Goal: Task Accomplishment & Management: Use online tool/utility

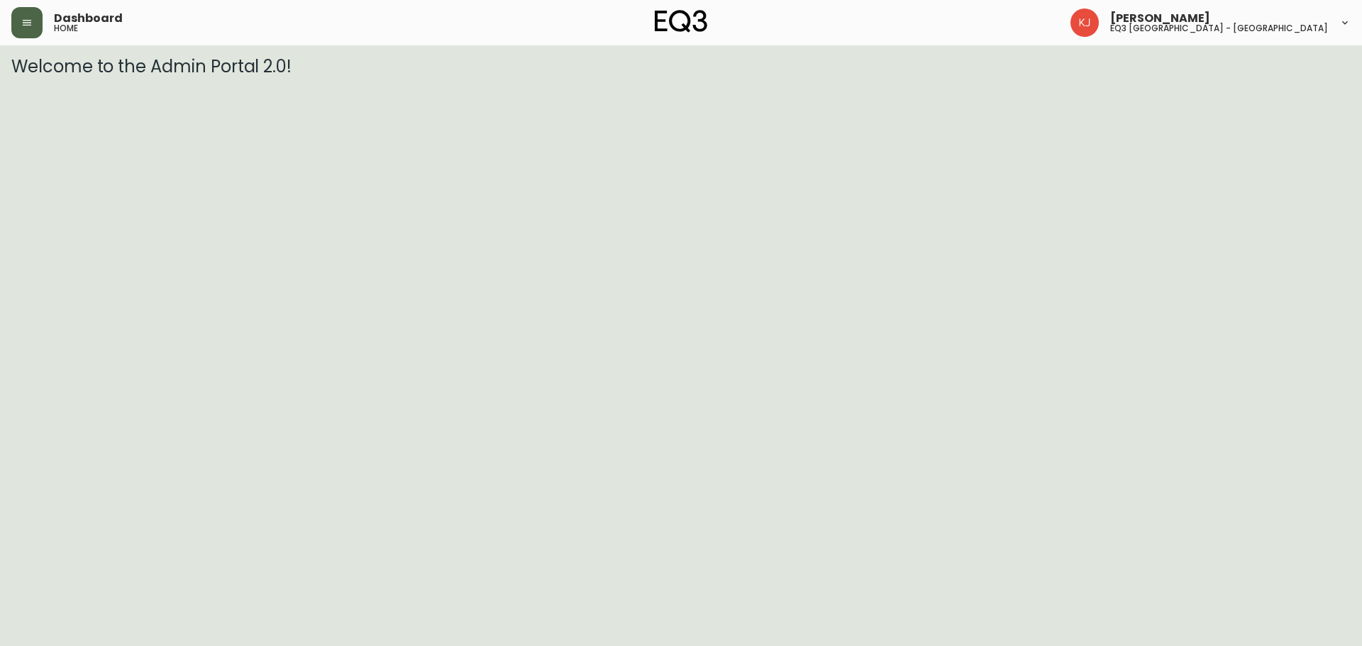
click at [26, 28] on icon "button" at bounding box center [26, 22] width 11 height 11
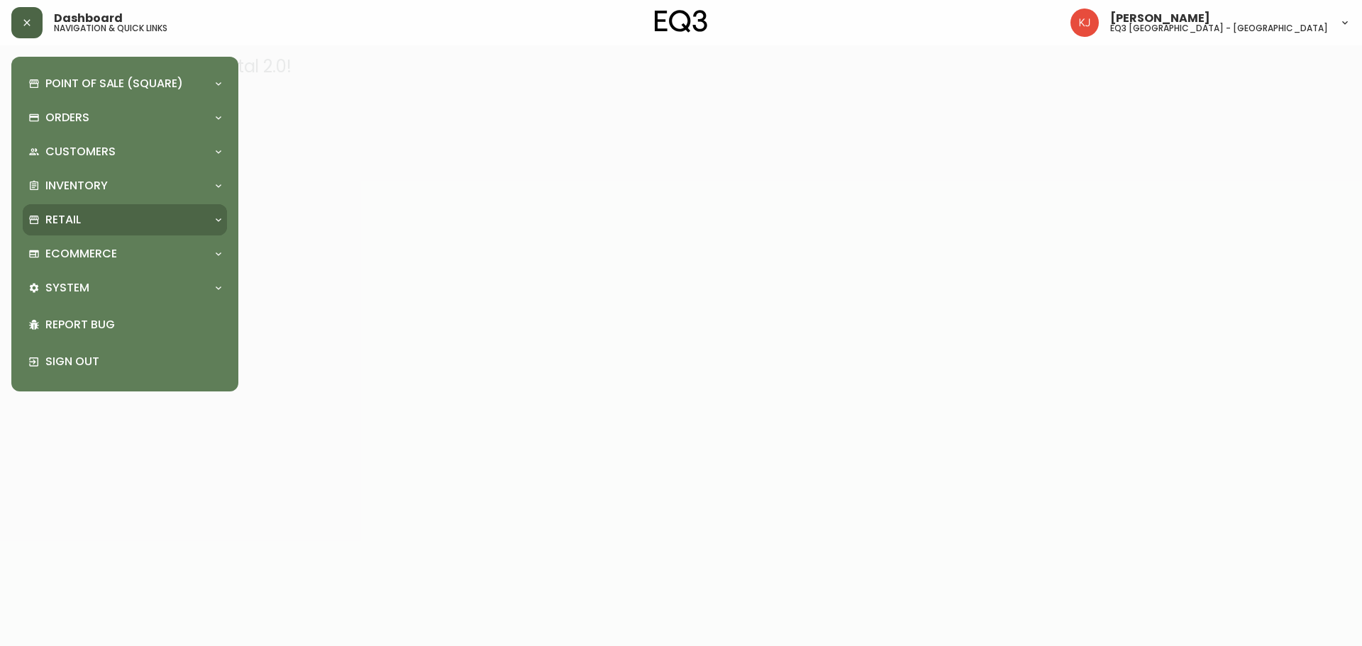
click at [94, 212] on div "Retail" at bounding box center [117, 220] width 179 height 16
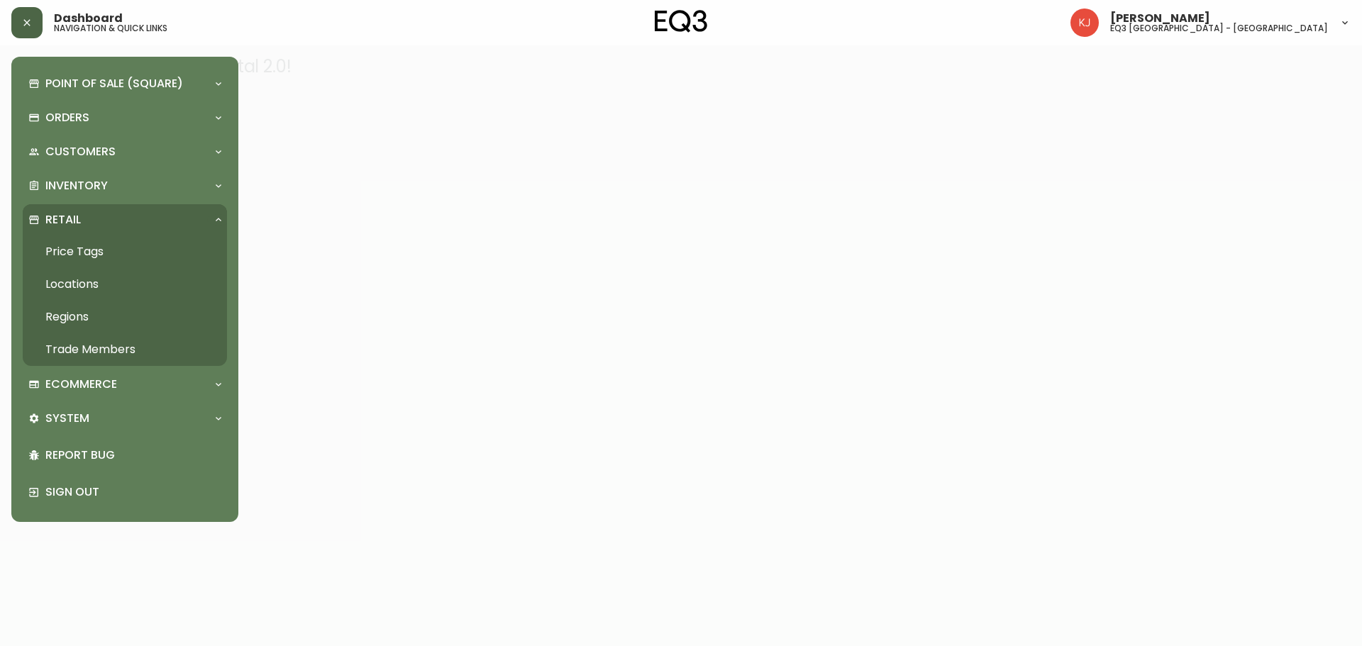
click at [84, 243] on link "Price Tags" at bounding box center [125, 251] width 204 height 33
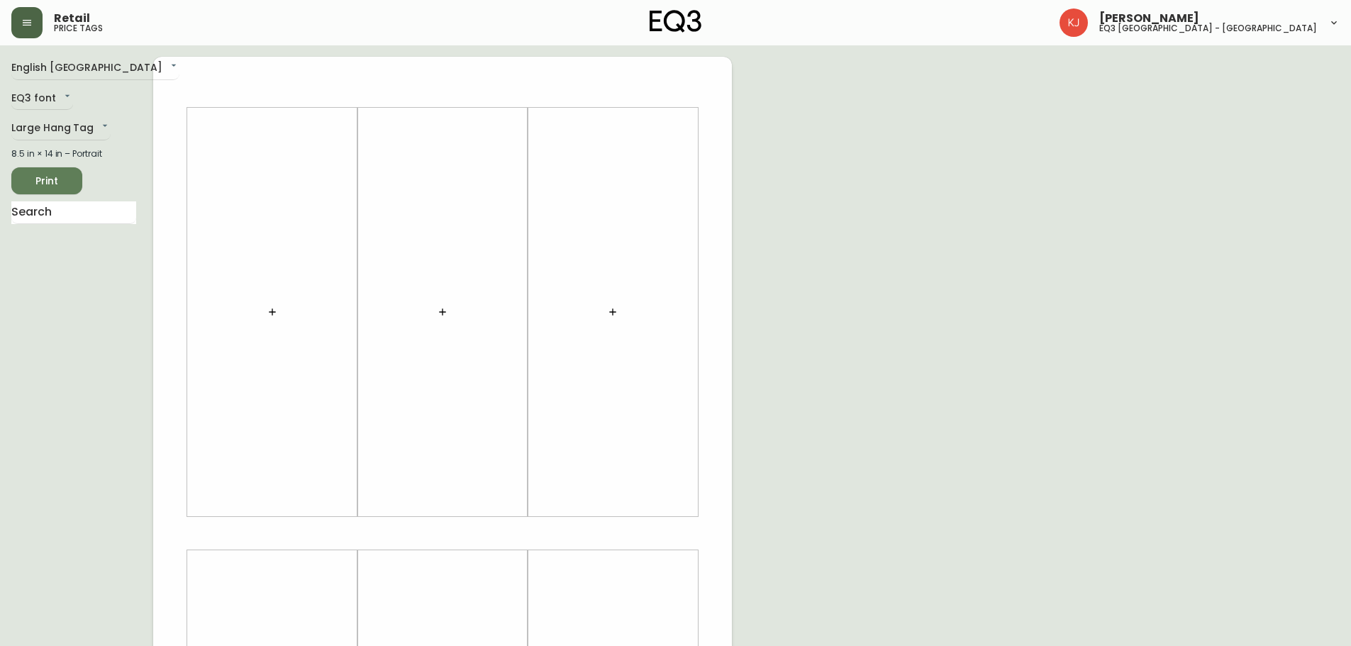
click at [88, 142] on div "English [GEOGRAPHIC_DATA] en_CA EQ3 font EQ3 Large Hang Tag large 8.5 in × 14 i…" at bounding box center [82, 533] width 142 height 953
click at [90, 125] on body "Retail price tags [PERSON_NAME] eq3 [GEOGRAPHIC_DATA] - [GEOGRAPHIC_DATA] Engli…" at bounding box center [675, 505] width 1351 height 1010
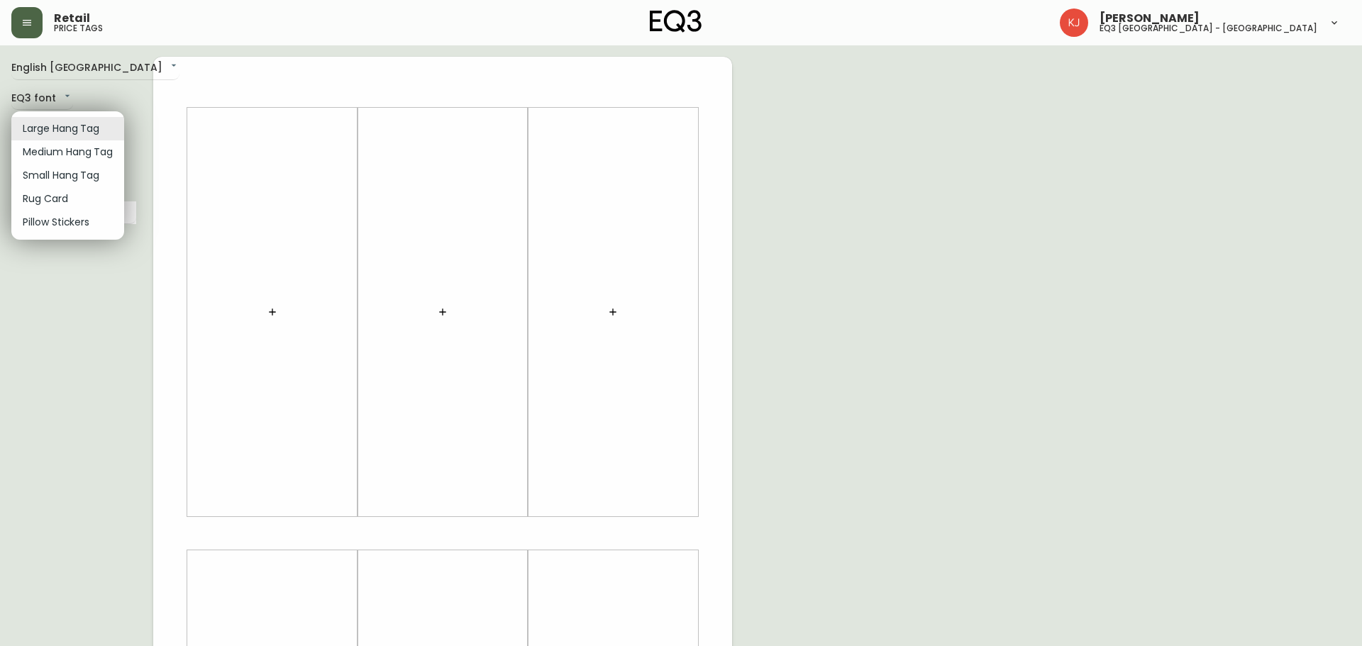
click at [60, 173] on li "Small Hang Tag" at bounding box center [67, 175] width 113 height 23
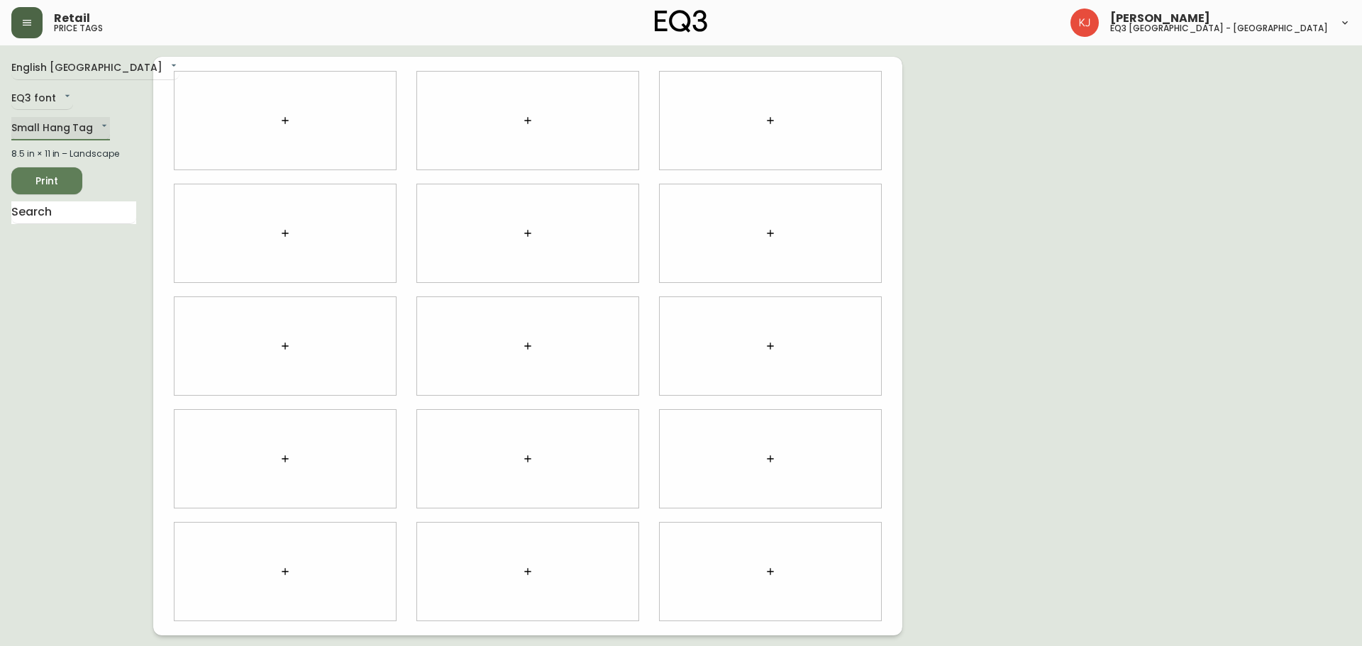
type input "small"
click at [244, 133] on div at bounding box center [284, 121] width 221 height 98
click at [280, 80] on div at bounding box center [284, 121] width 221 height 98
click at [263, 103] on div at bounding box center [284, 121] width 221 height 98
click at [284, 116] on icon "button" at bounding box center [284, 120] width 11 height 11
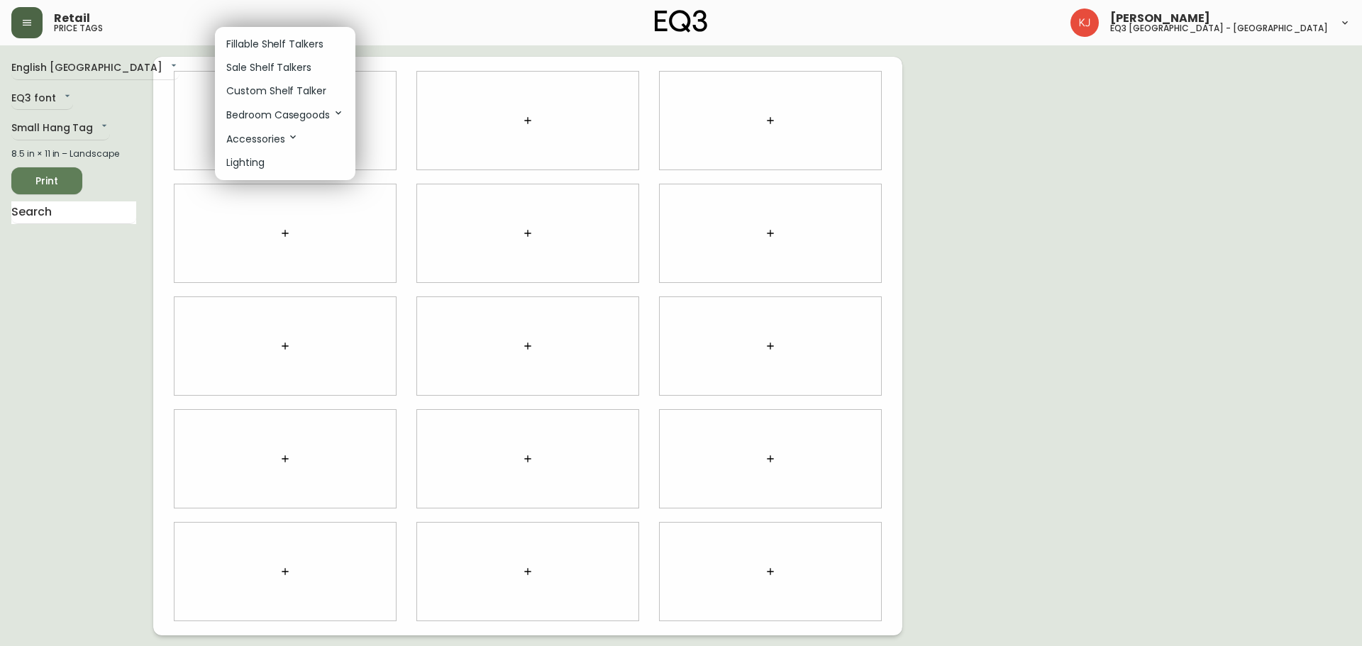
click at [197, 96] on div at bounding box center [681, 323] width 1362 height 646
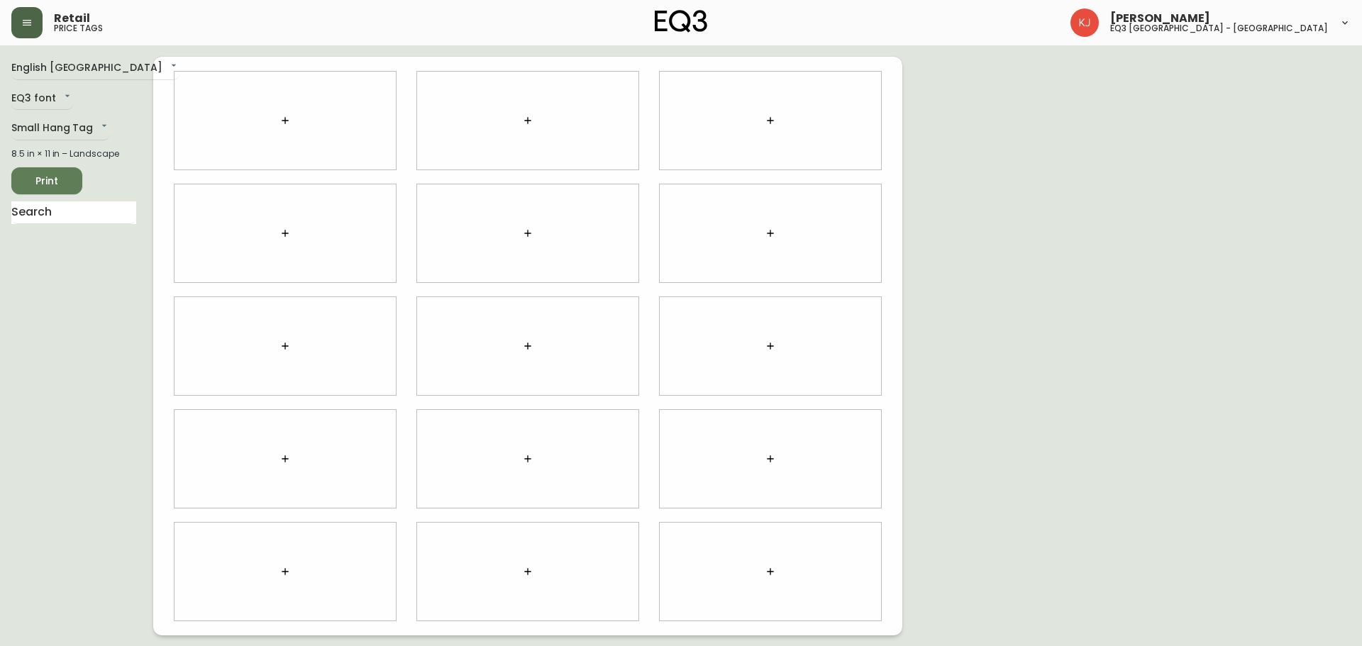
click at [198, 99] on div "Fillable Shelf Talkers Sale Shelf Talkers Custom Shelf Talker Bedroom Casegoods…" at bounding box center [681, 170] width 1362 height 340
click at [278, 111] on button "button" at bounding box center [285, 120] width 28 height 28
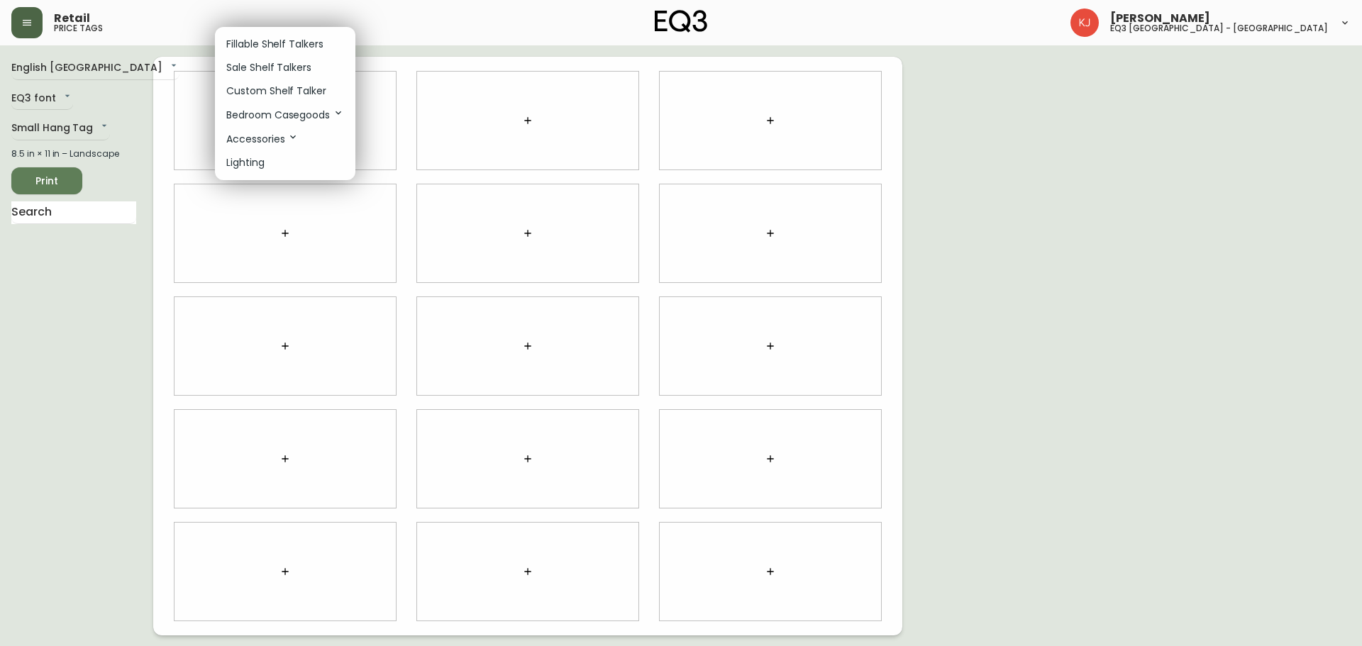
click at [269, 92] on p "Custom Shelf Talker" at bounding box center [276, 91] width 100 height 15
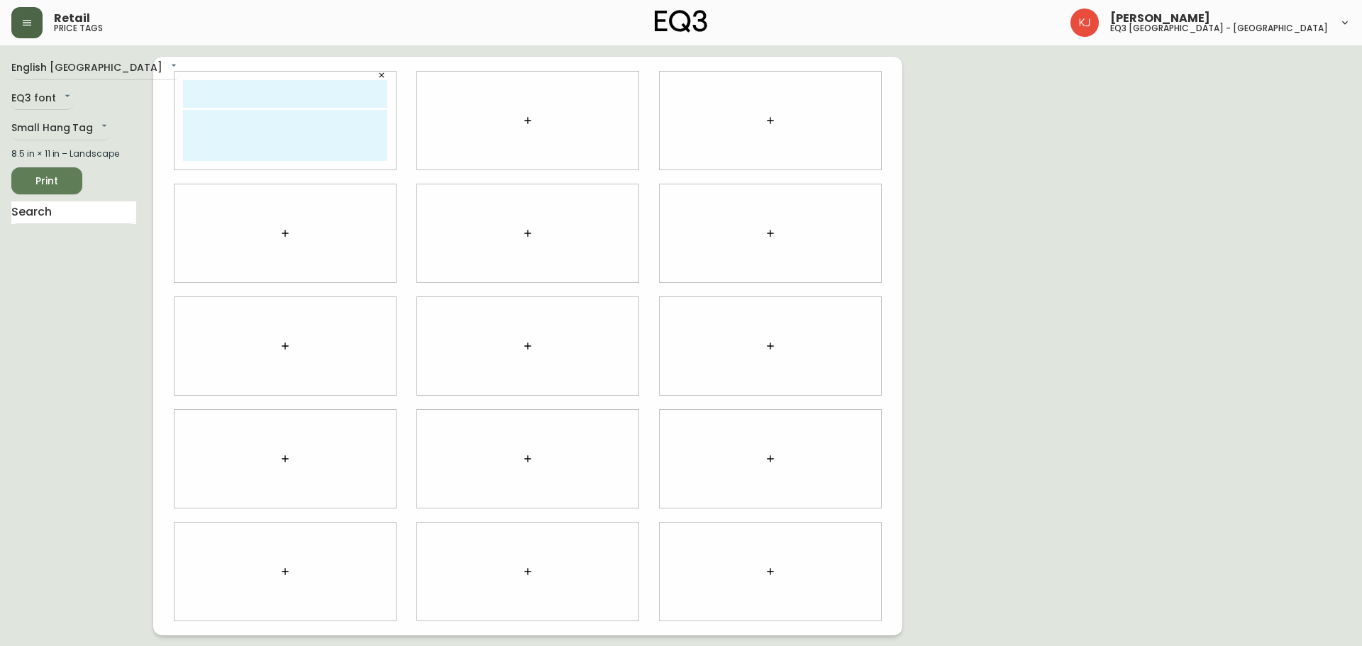
click at [248, 90] on input "text" at bounding box center [285, 94] width 204 height 28
type input "HRHRB"
click at [253, 130] on textarea at bounding box center [285, 135] width 204 height 51
type textarea "RRGRBVTBB"
click at [527, 111] on button "button" at bounding box center [528, 120] width 28 height 28
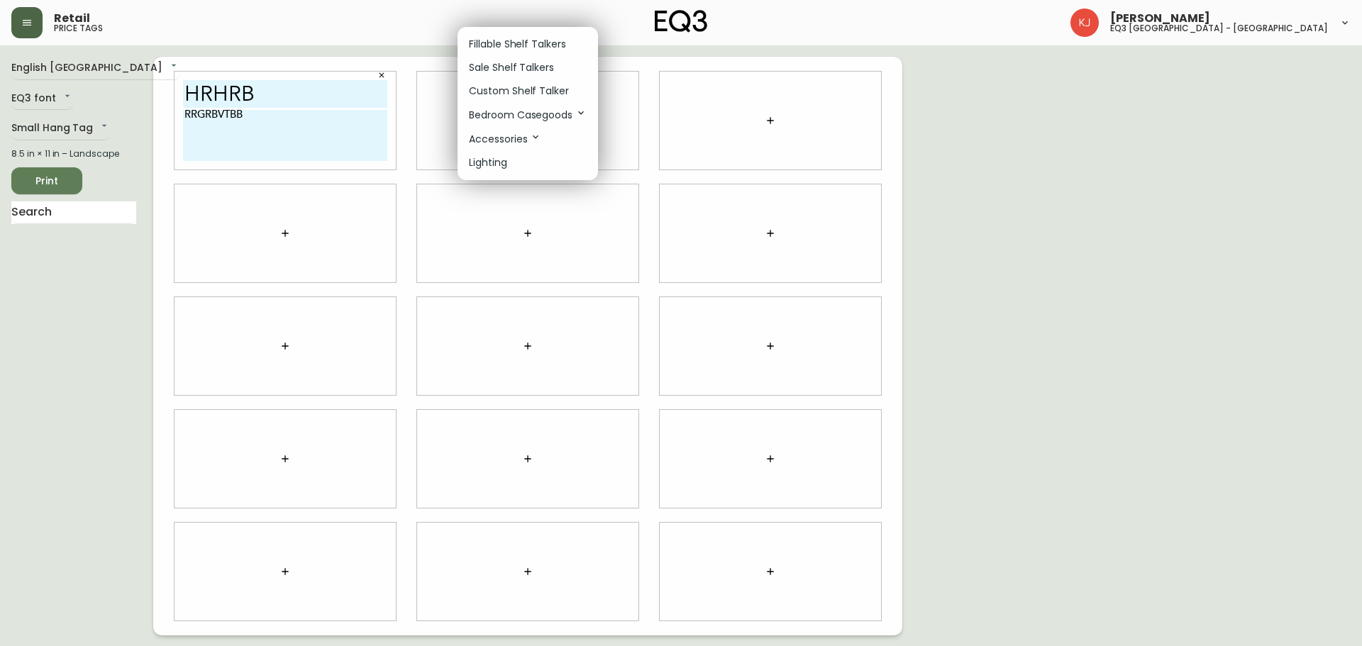
click at [503, 81] on li "Custom Shelf Talker" at bounding box center [527, 90] width 140 height 23
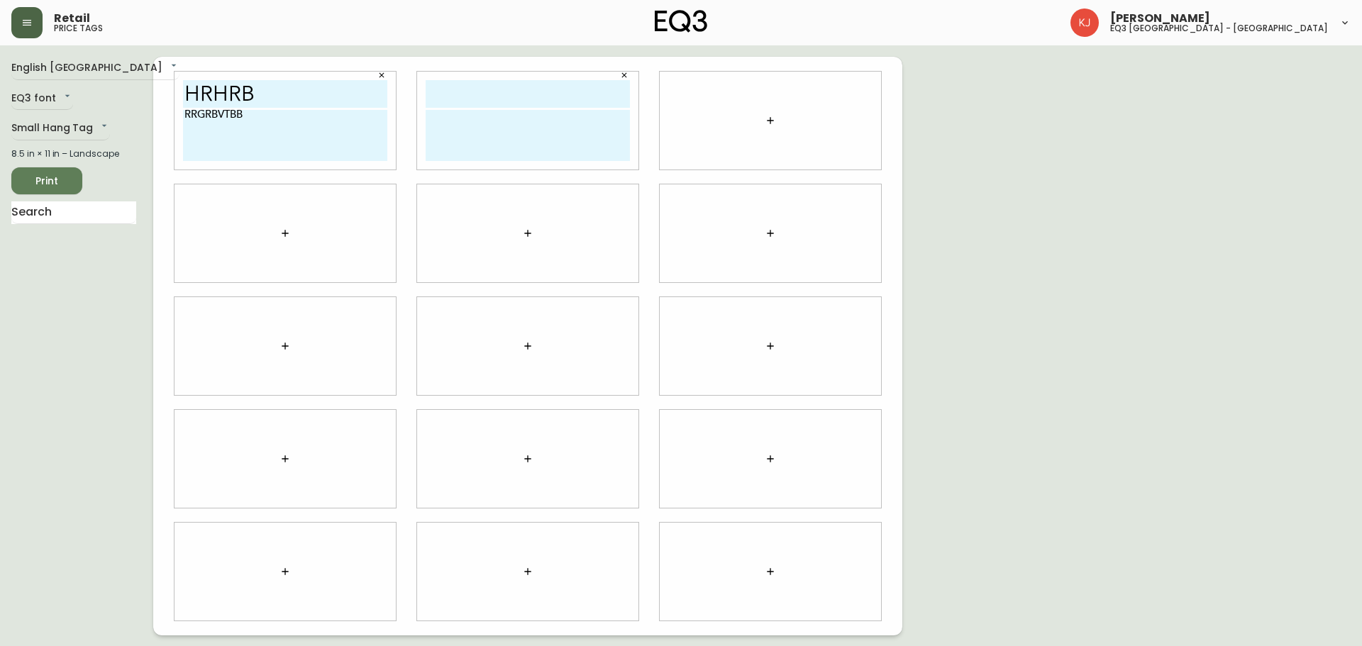
click at [771, 128] on button "button" at bounding box center [770, 120] width 28 height 28
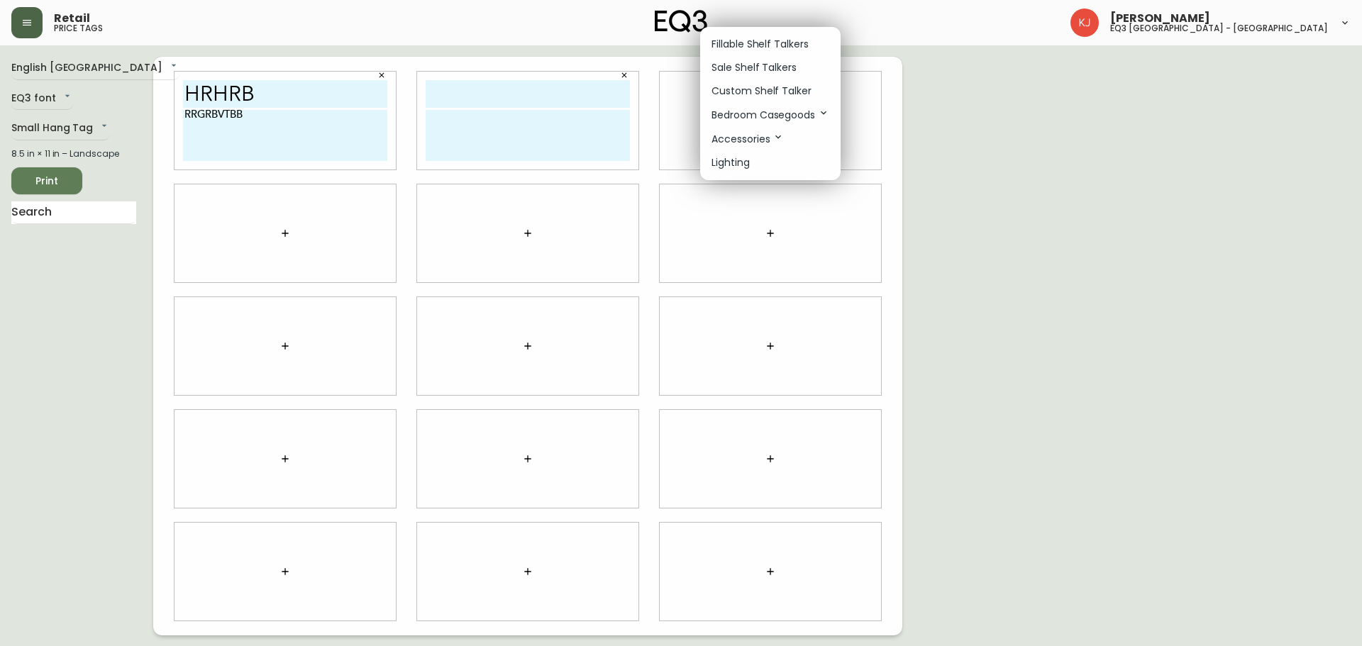
click at [755, 87] on p "Custom Shelf Talker" at bounding box center [761, 91] width 100 height 15
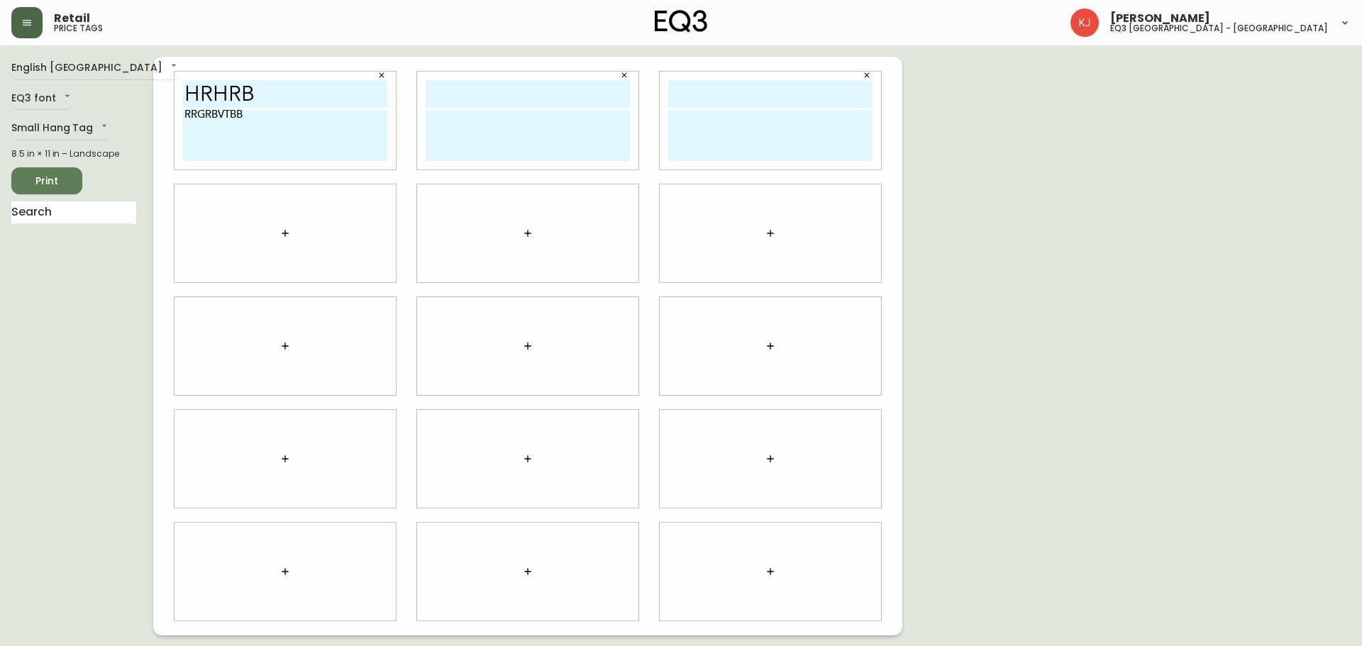
click at [509, 104] on input "text" at bounding box center [528, 94] width 204 height 28
type input "TBYBN"
click at [450, 148] on textarea at bounding box center [528, 135] width 204 height 51
type textarea "BYHTYH"
click at [743, 89] on input "text" at bounding box center [770, 94] width 204 height 28
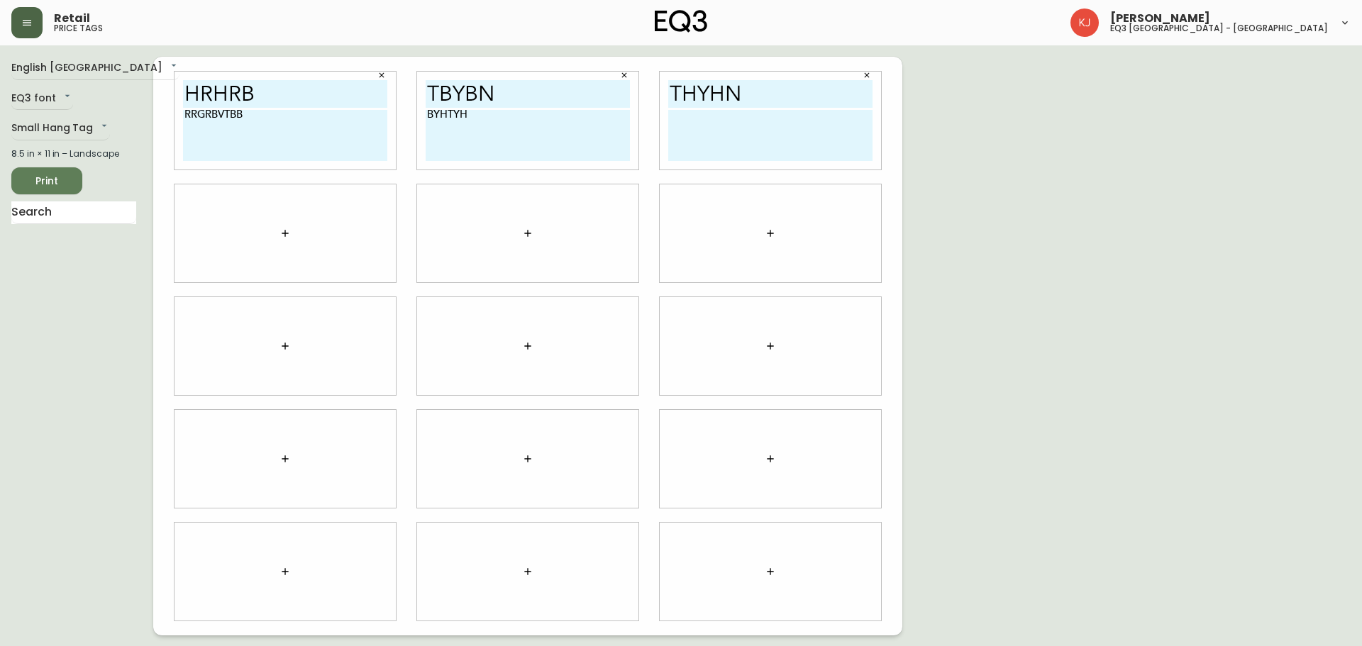
type input "THYHN"
click at [692, 147] on textarea at bounding box center [770, 135] width 204 height 51
type textarea "THNNYNYNYN"
click at [50, 179] on span "Print" at bounding box center [47, 181] width 48 height 18
click at [62, 169] on button "Print" at bounding box center [46, 180] width 71 height 27
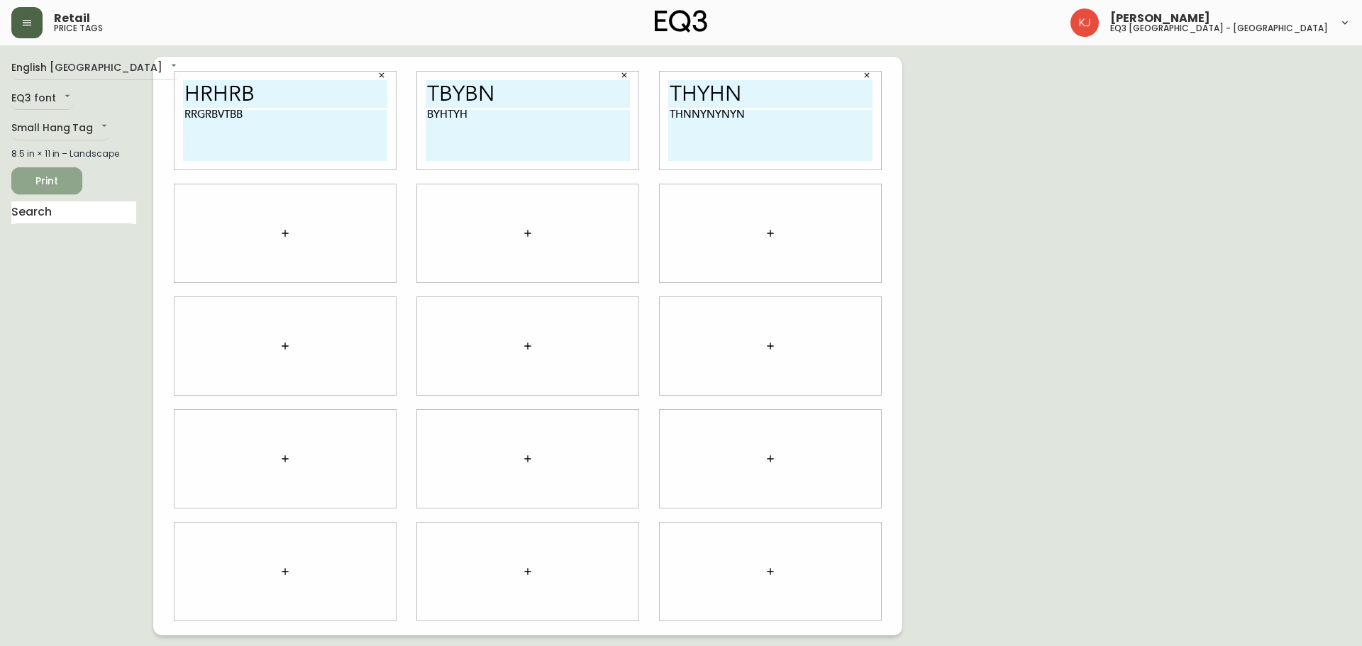
click at [61, 181] on span "Print" at bounding box center [47, 181] width 48 height 18
click at [319, 91] on input "HRHRB" at bounding box center [285, 94] width 204 height 28
drag, startPoint x: 319, startPoint y: 91, endPoint x: 144, endPoint y: 92, distance: 175.2
click at [144, 92] on div "English Canada en_CA EQ3 font EQ3 Small Hang Tag small 8.5 in × 11 in – Landsca…" at bounding box center [680, 346] width 1339 height 579
type input "LAYLA HUJEIR"
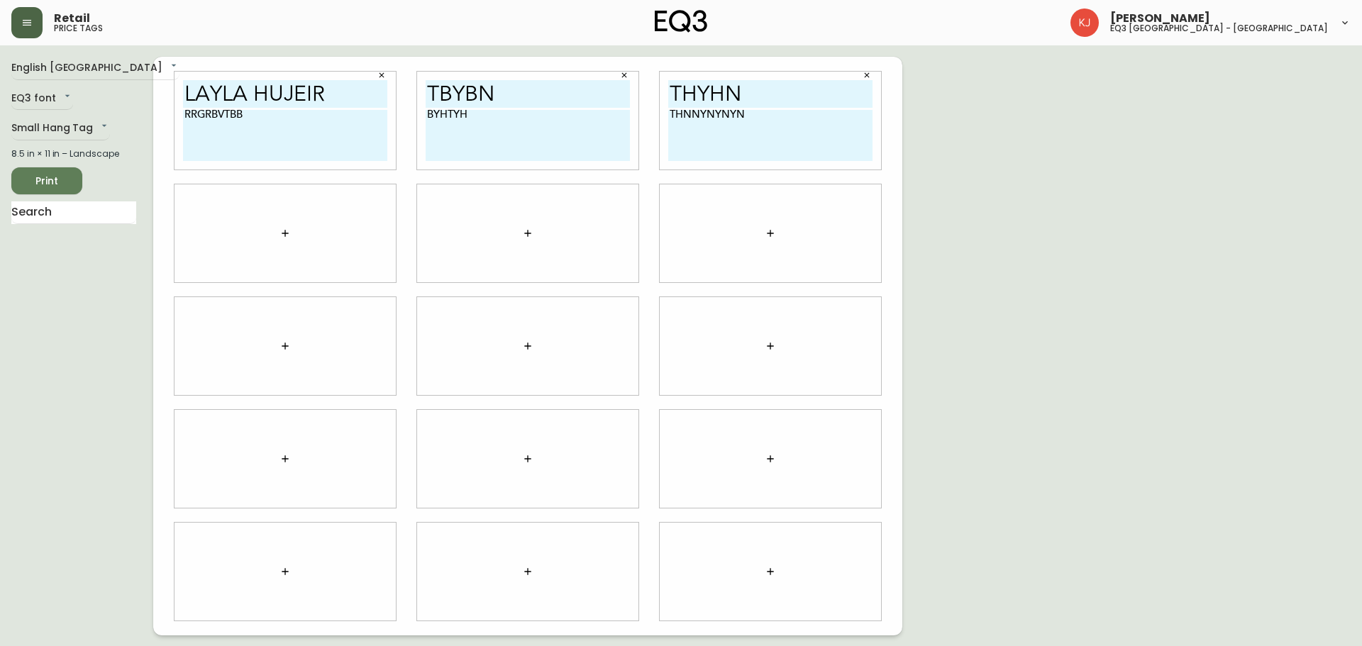
drag, startPoint x: 509, startPoint y: 99, endPoint x: 422, endPoint y: 82, distance: 88.9
click at [422, 82] on div "TBYBN BYHTYH" at bounding box center [527, 121] width 221 height 98
type input "LAYLA HUJEIR"
drag, startPoint x: 751, startPoint y: 90, endPoint x: 648, endPoint y: 67, distance: 105.5
click at [648, 67] on div "LAYLA HUJEIR RRGRBVTBB LAYLA HUJEIR BYHTYH THYHN THNNYNYNYN" at bounding box center [527, 346] width 749 height 579
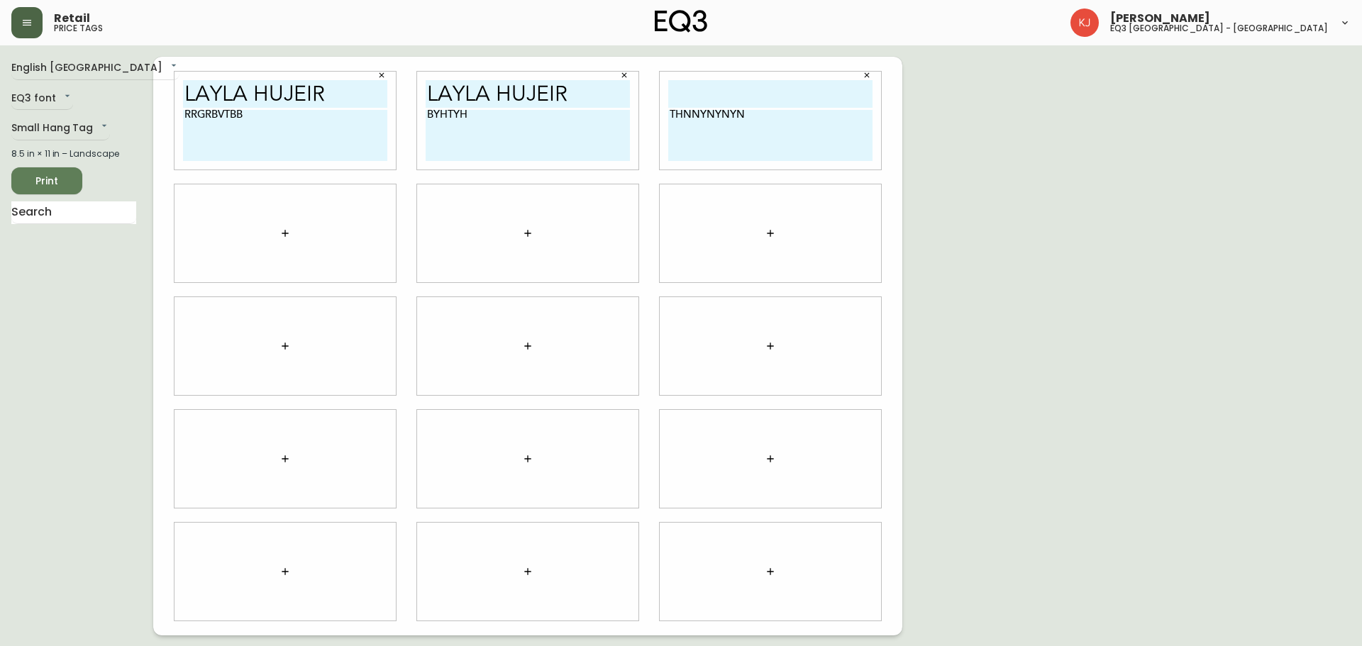
drag, startPoint x: 596, startPoint y: 91, endPoint x: 406, endPoint y: 101, distance: 190.4
click at [406, 101] on div "LAYLA HUJEIR RRGRBVTBB LAYLA HUJEIR BYHTYH THNNYNYNYN" at bounding box center [527, 346] width 749 height 579
click at [796, 90] on input "text" at bounding box center [770, 94] width 204 height 28
paste input "LAYLA HUJEIR"
type input "LAYLA HUJEIR"
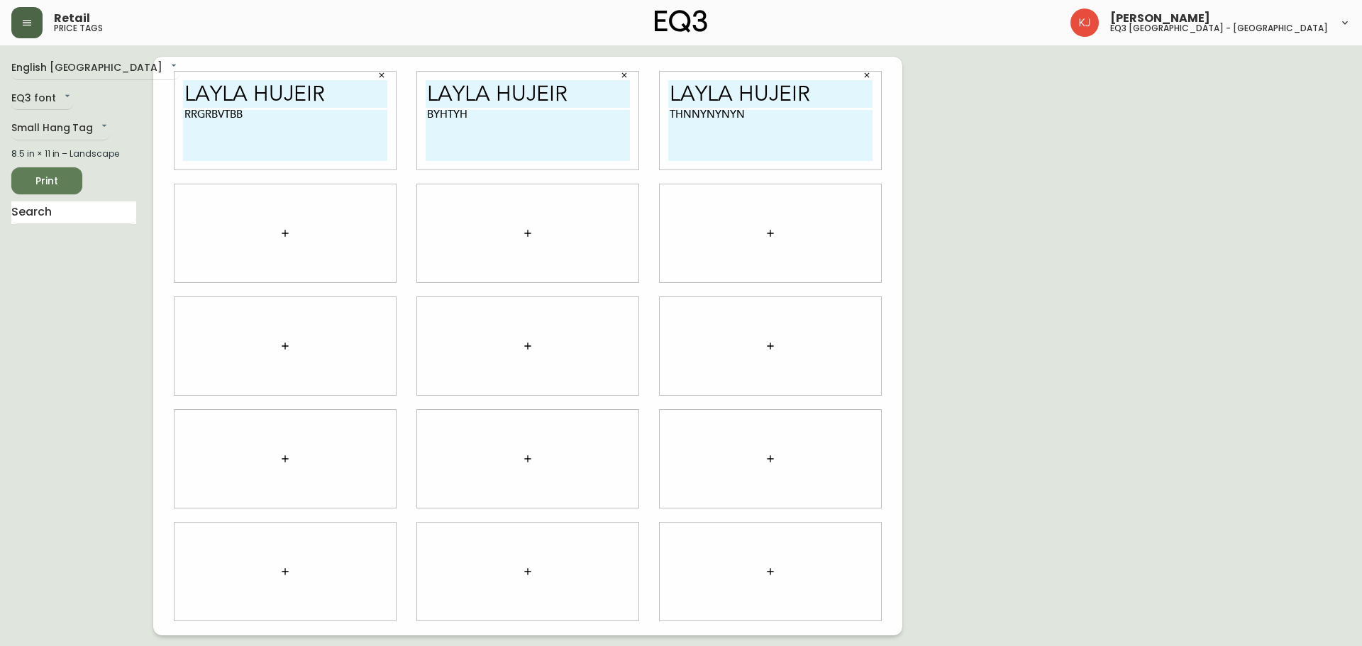
click at [218, 208] on div at bounding box center [284, 233] width 221 height 98
click at [290, 228] on icon "button" at bounding box center [284, 233] width 11 height 11
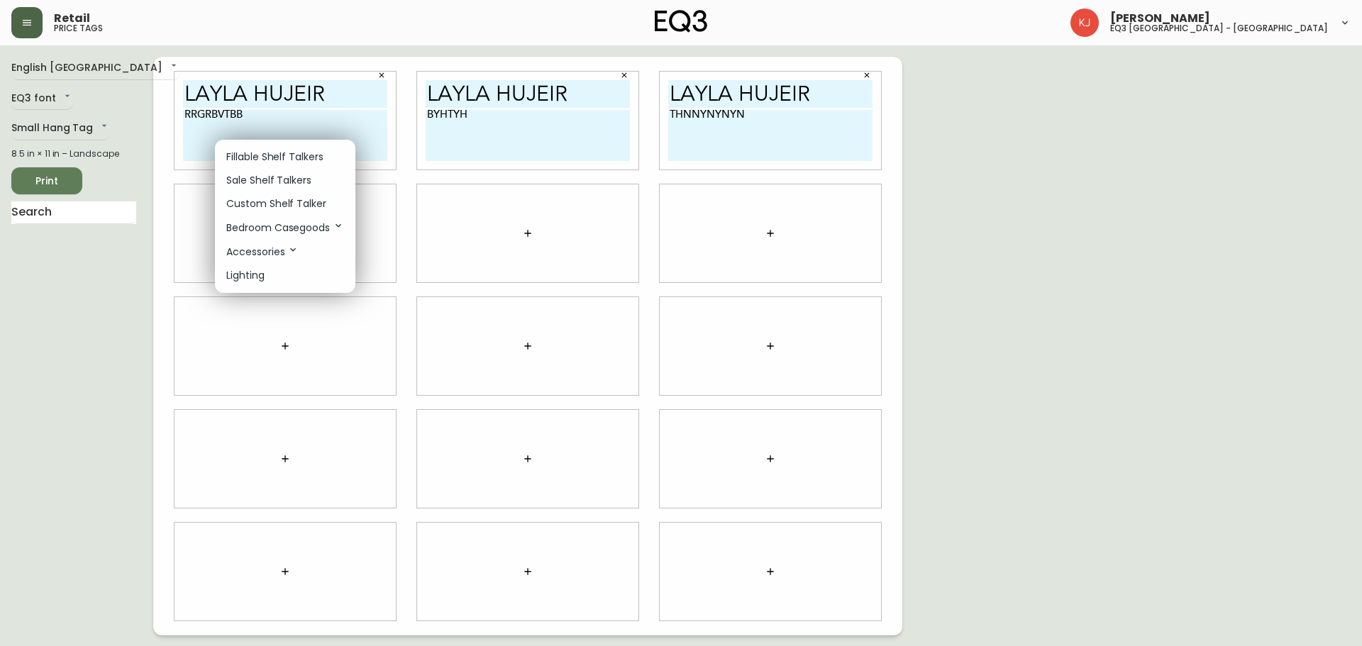
click at [280, 201] on p "Custom Shelf Talker" at bounding box center [276, 203] width 100 height 15
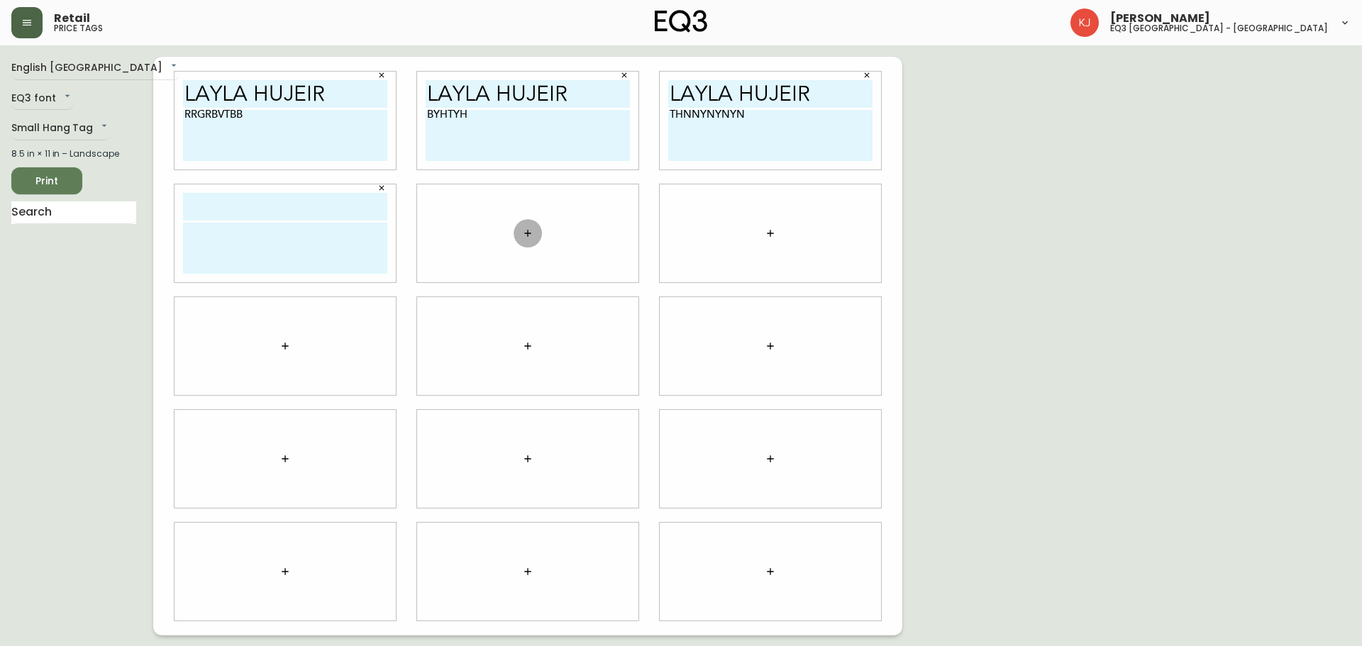
click at [522, 229] on icon "button" at bounding box center [527, 233] width 11 height 11
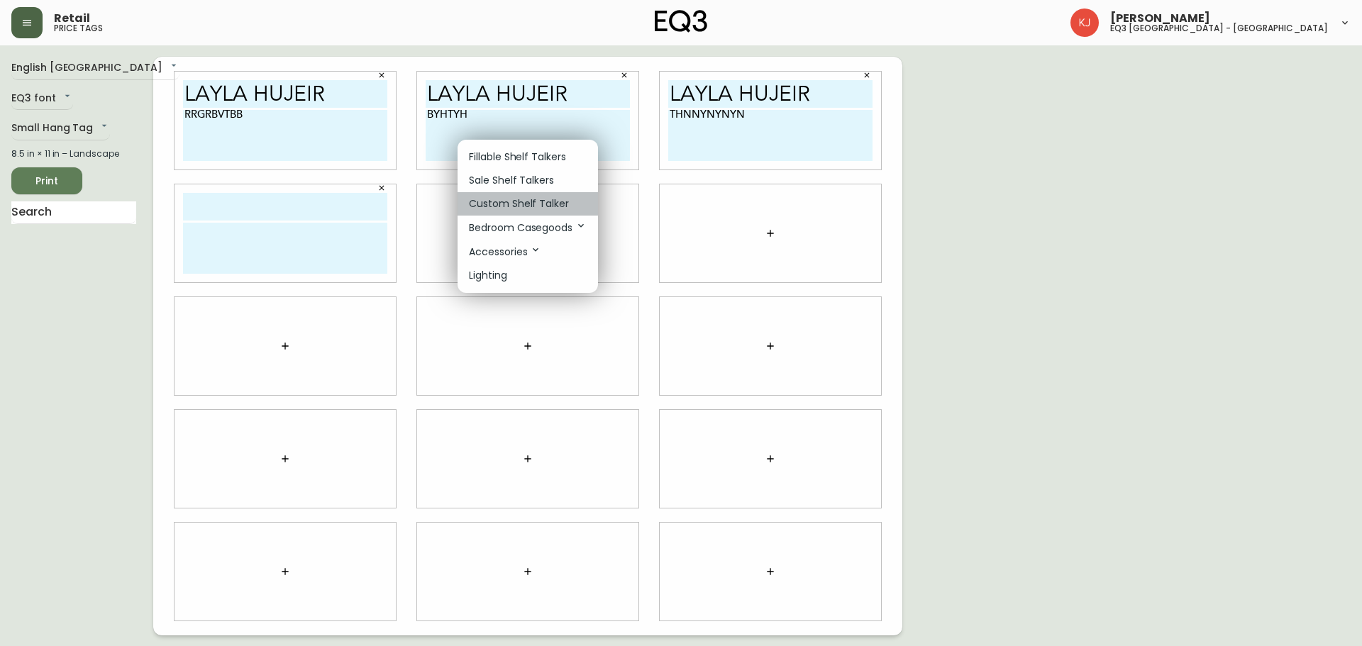
click at [499, 196] on li "Custom Shelf Talker" at bounding box center [527, 203] width 140 height 23
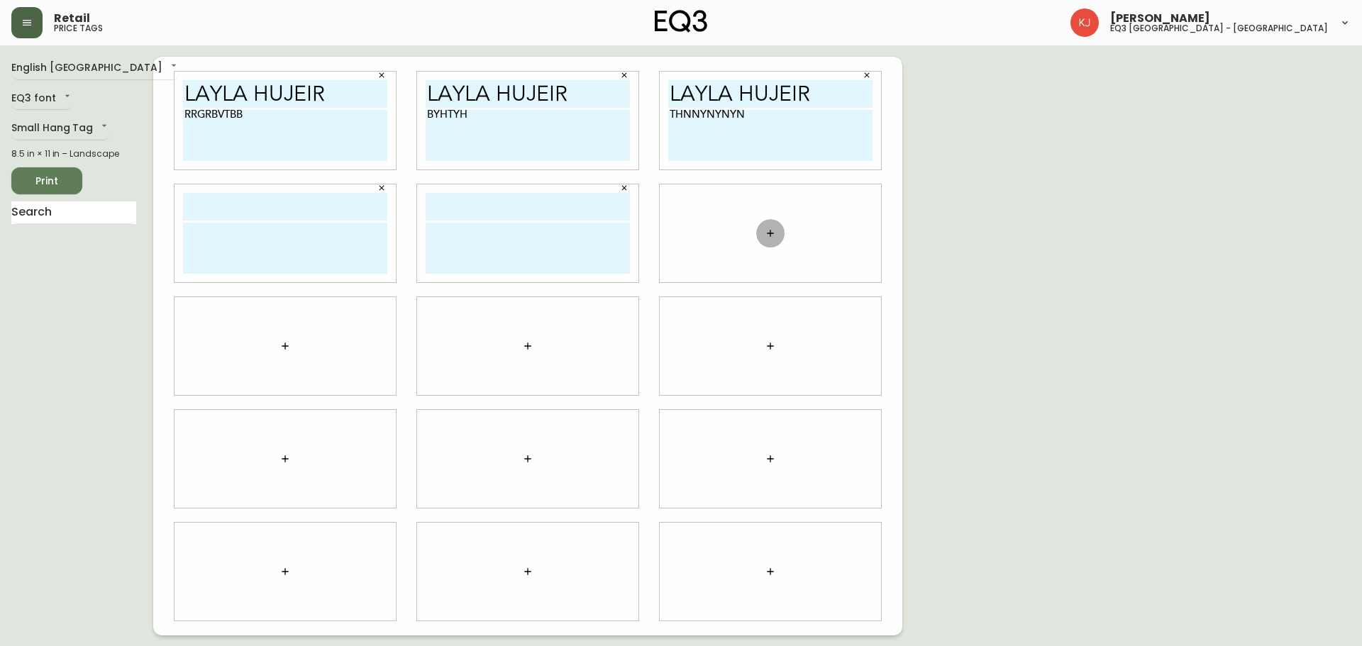
click at [765, 230] on icon "button" at bounding box center [770, 233] width 11 height 11
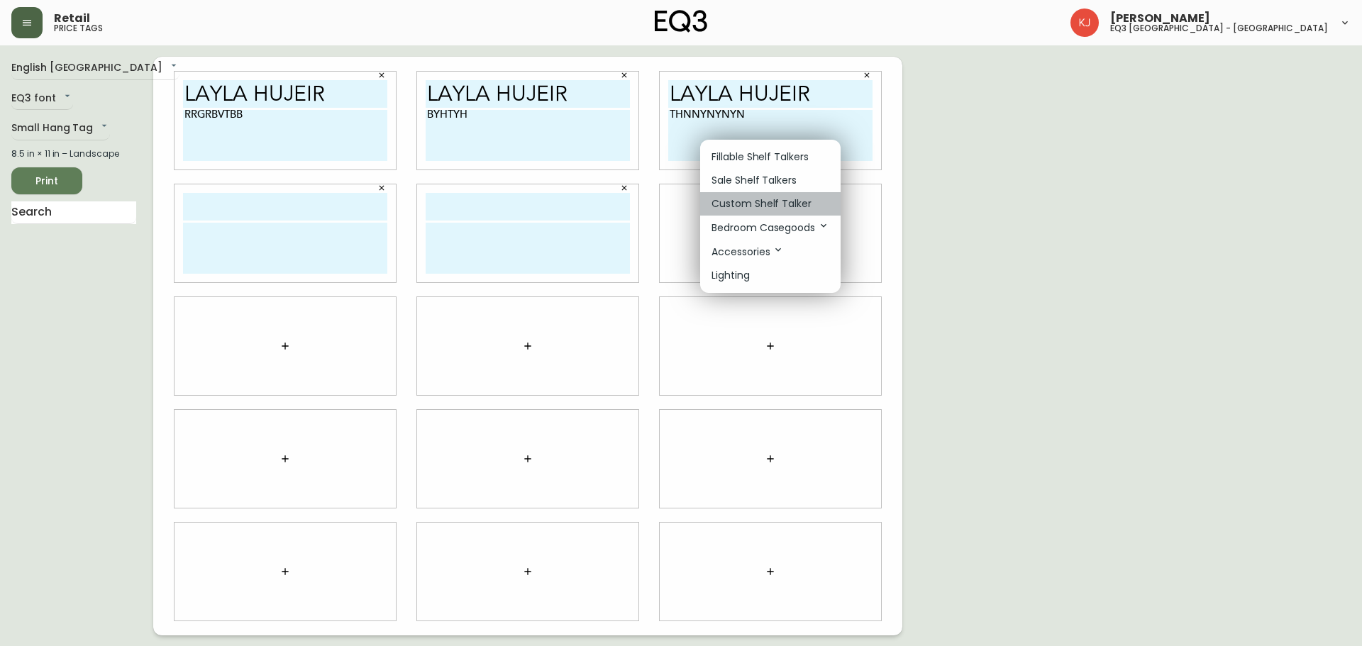
click at [729, 204] on p "Custom Shelf Talker" at bounding box center [761, 203] width 100 height 15
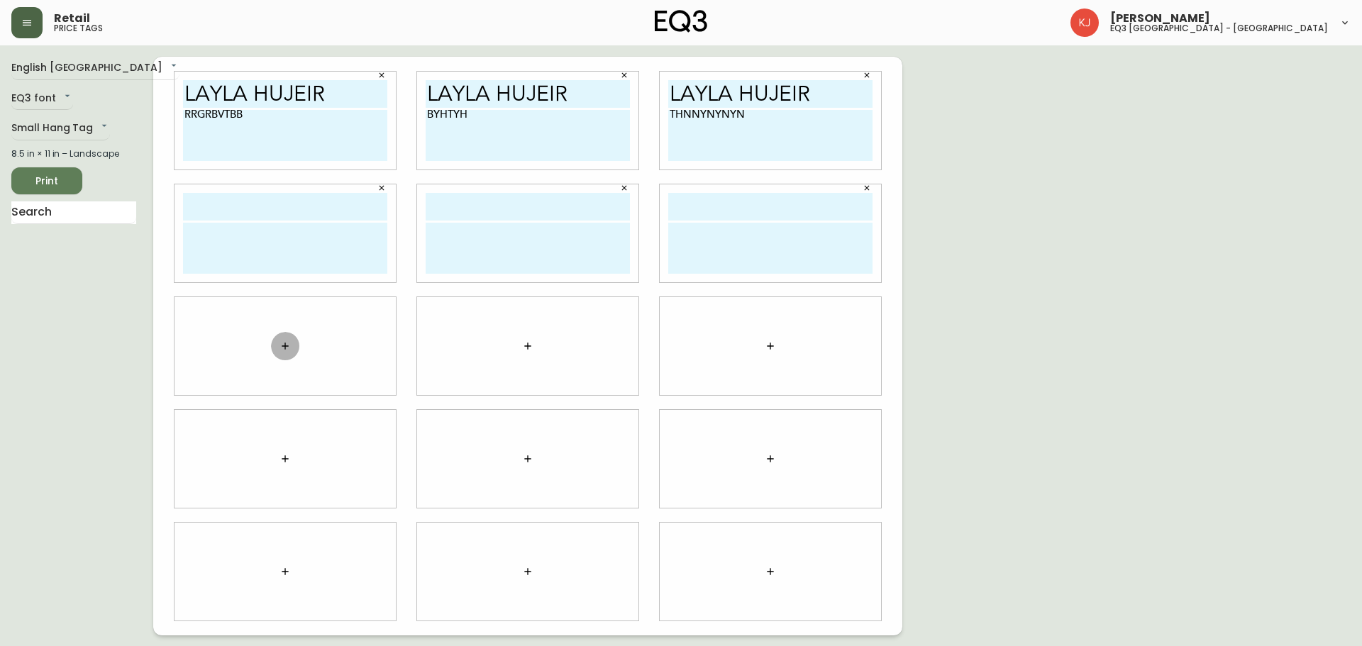
click at [289, 343] on icon "button" at bounding box center [284, 345] width 11 height 11
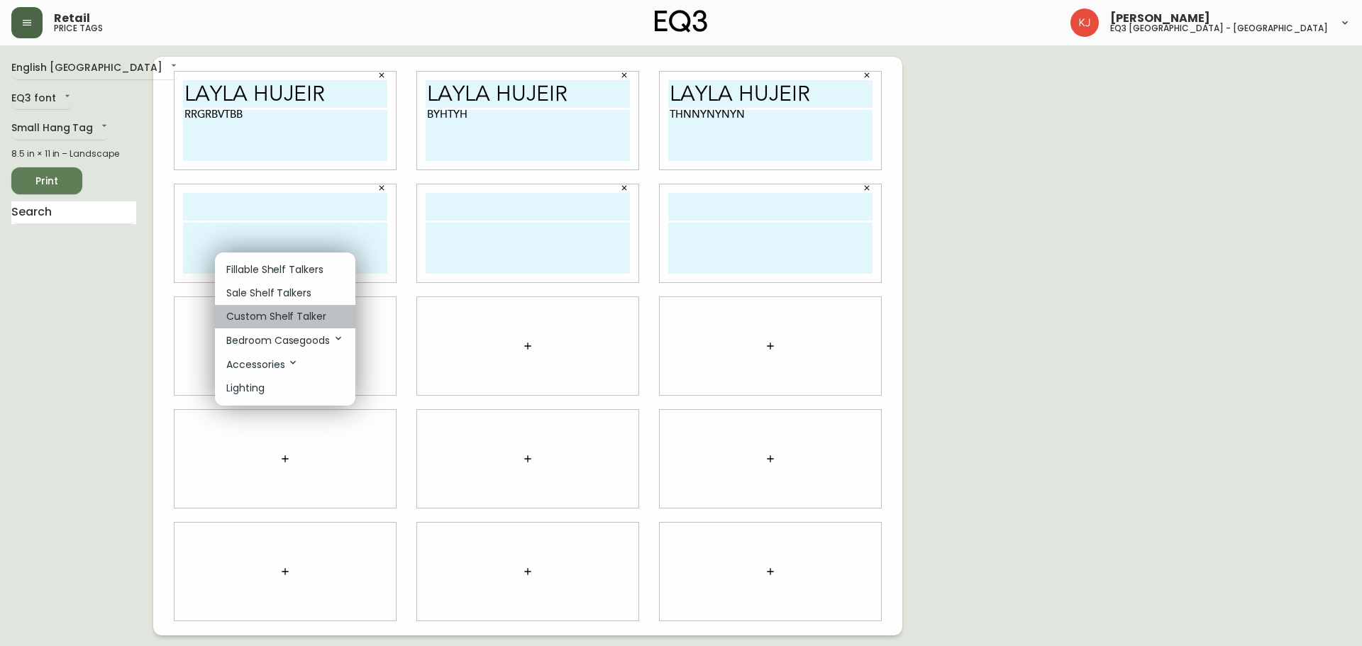
click at [265, 322] on p "Custom Shelf Talker" at bounding box center [276, 316] width 100 height 15
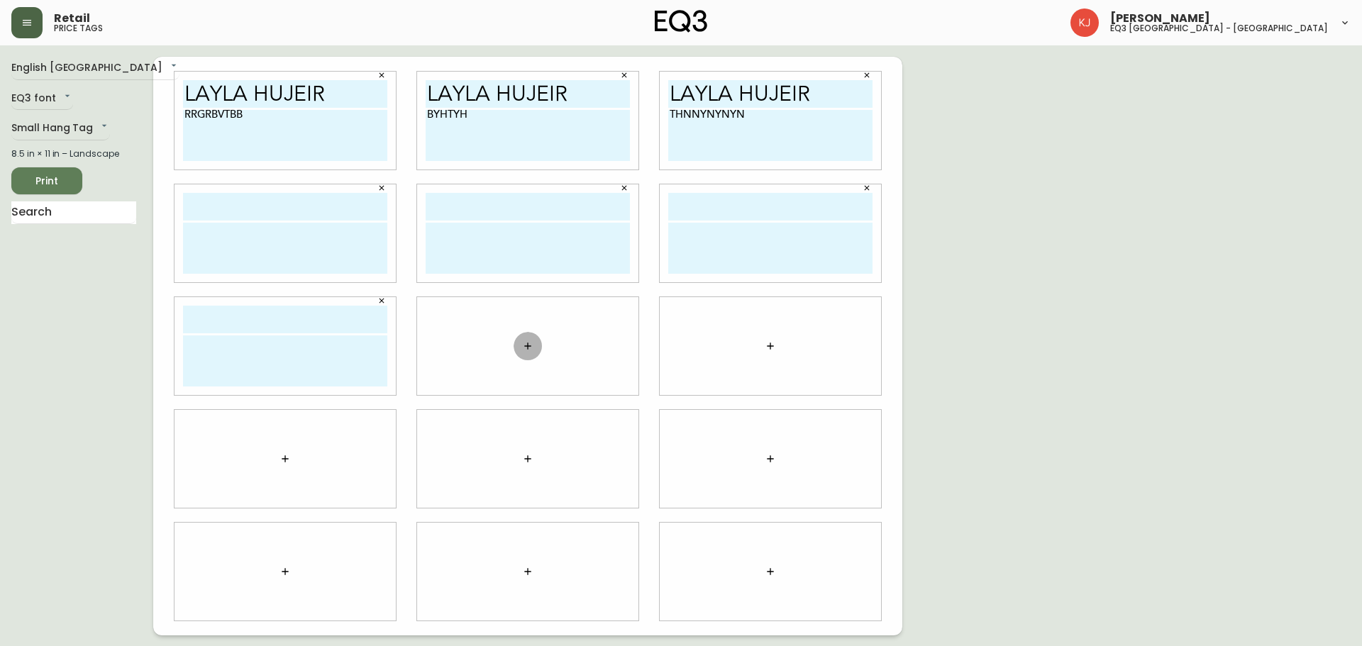
click at [527, 333] on button "button" at bounding box center [528, 346] width 28 height 28
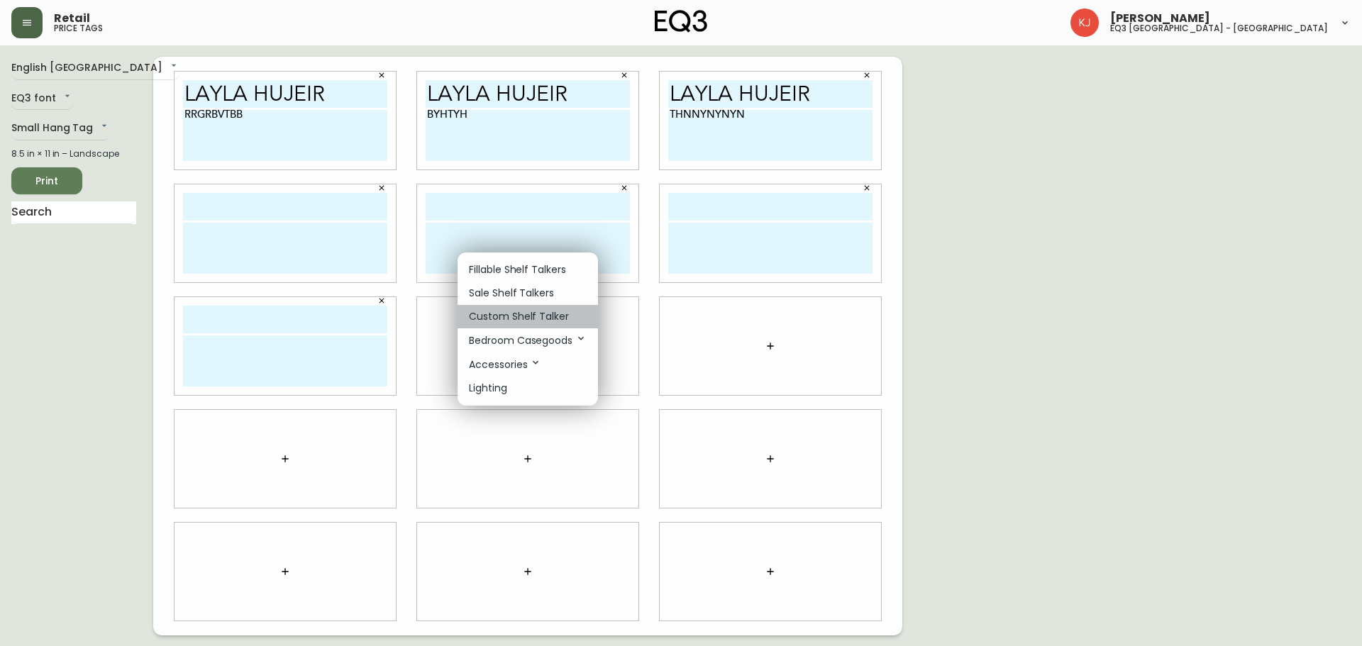
click at [510, 311] on p "Custom Shelf Talker" at bounding box center [519, 316] width 100 height 15
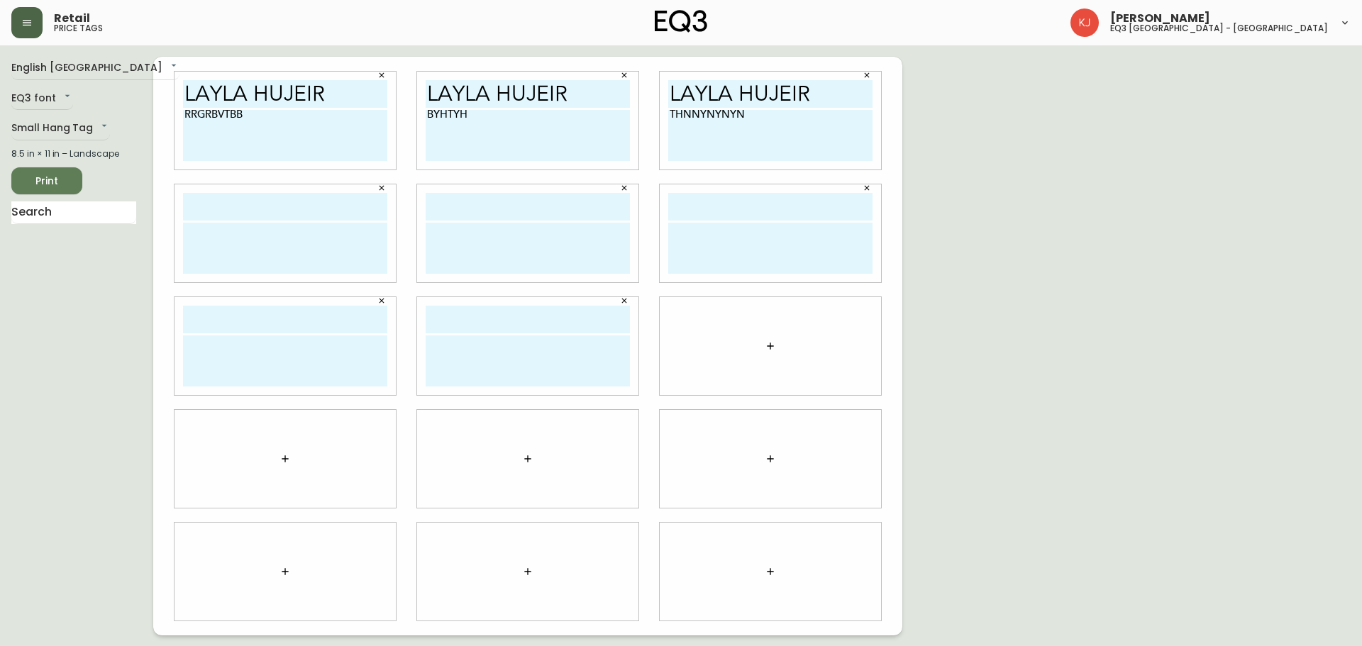
click at [767, 345] on icon "button" at bounding box center [770, 345] width 11 height 11
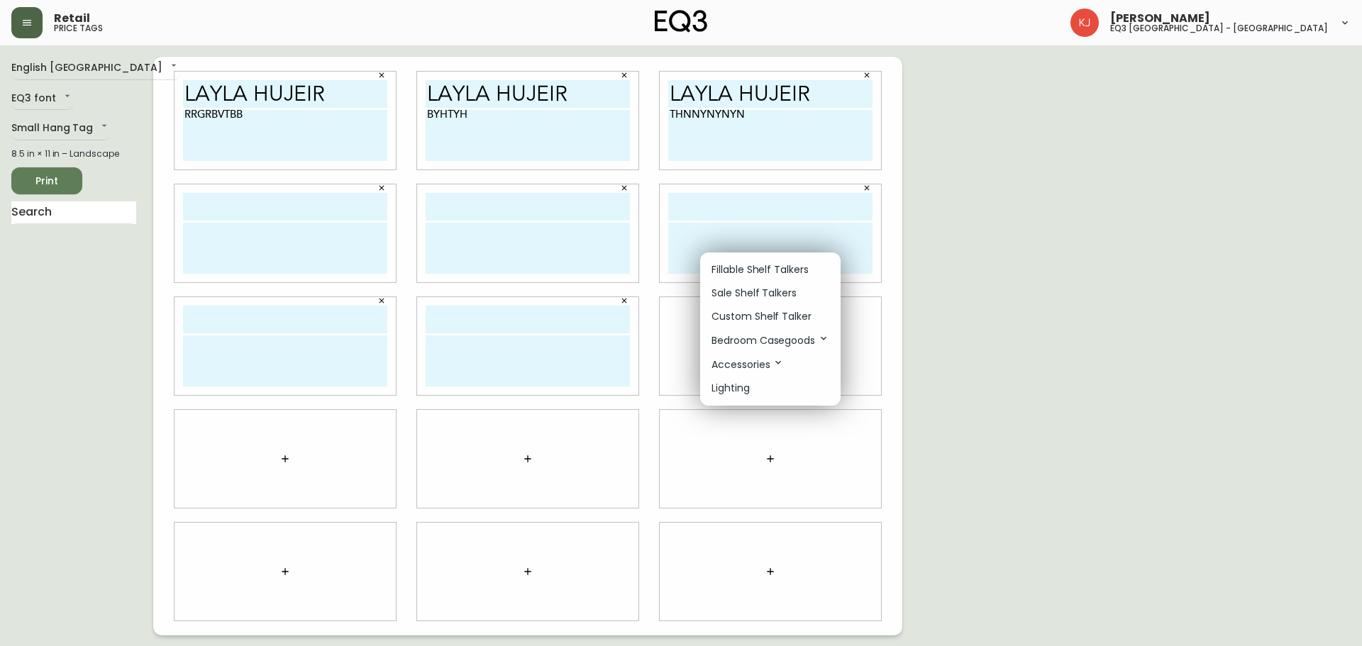
click at [755, 315] on p "Custom Shelf Talker" at bounding box center [761, 316] width 100 height 15
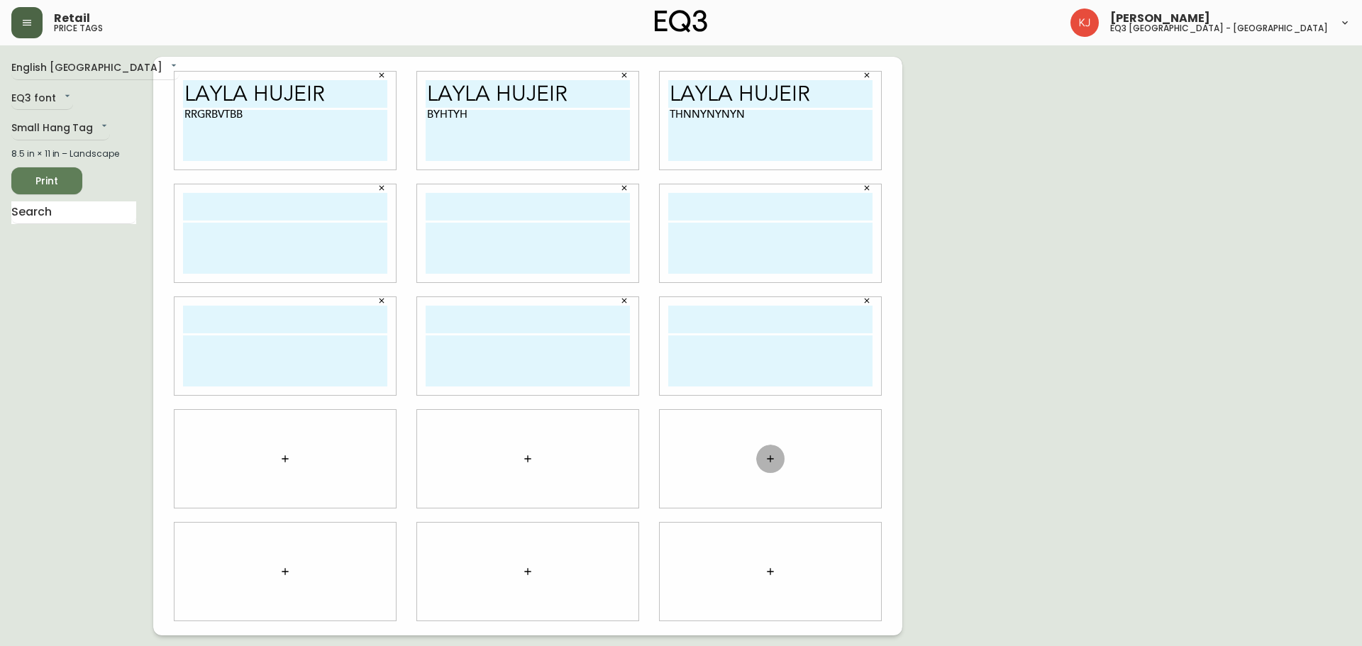
click at [771, 451] on button "button" at bounding box center [770, 459] width 28 height 28
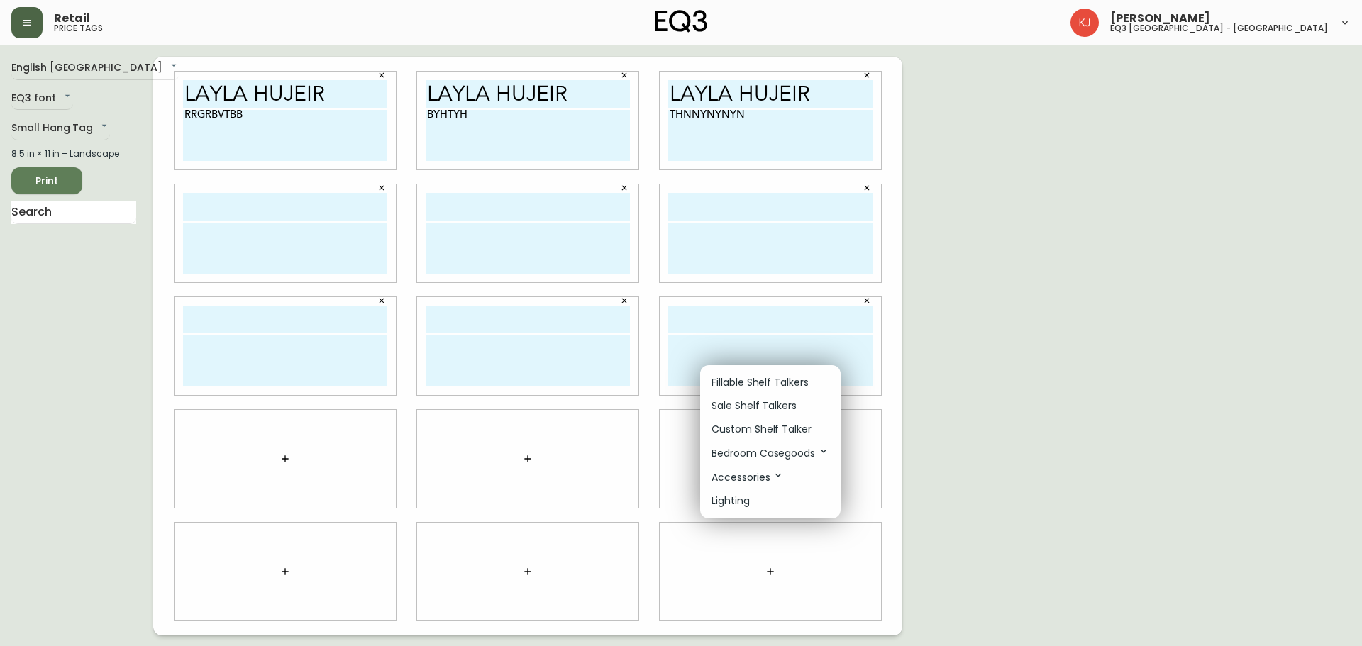
click at [782, 421] on li "Custom Shelf Talker" at bounding box center [770, 429] width 140 height 23
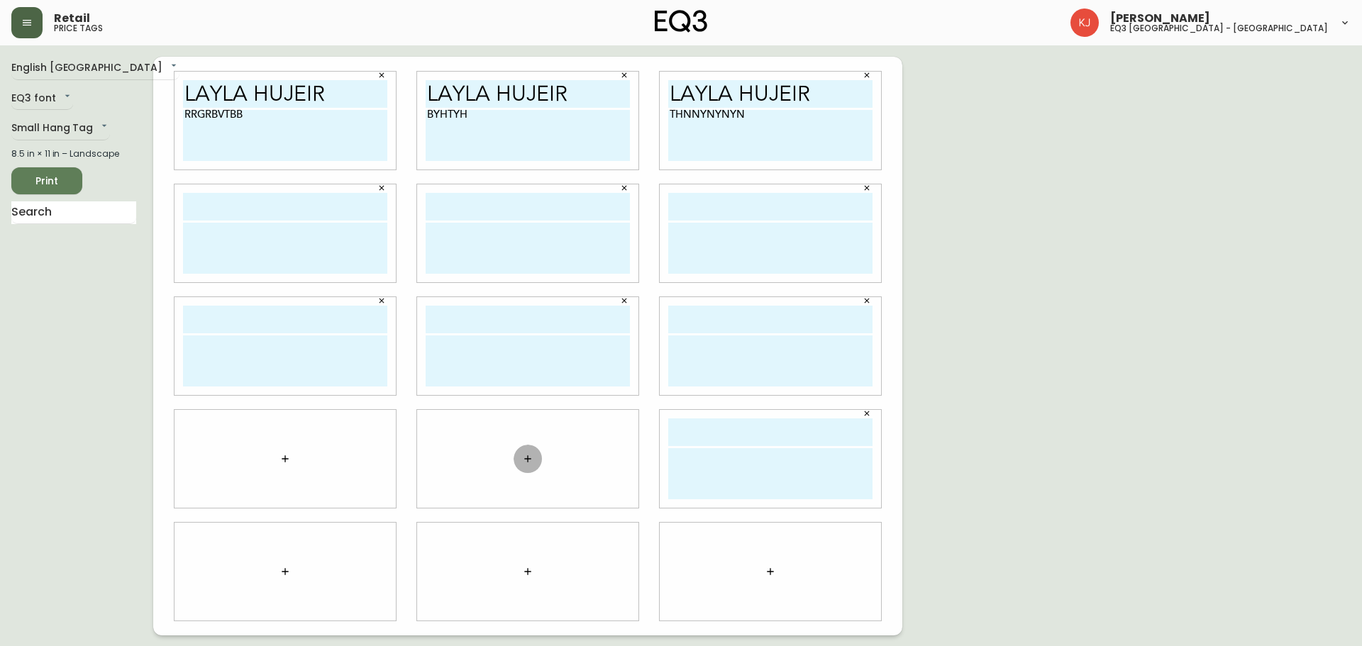
click at [525, 457] on icon "button" at bounding box center [527, 458] width 11 height 11
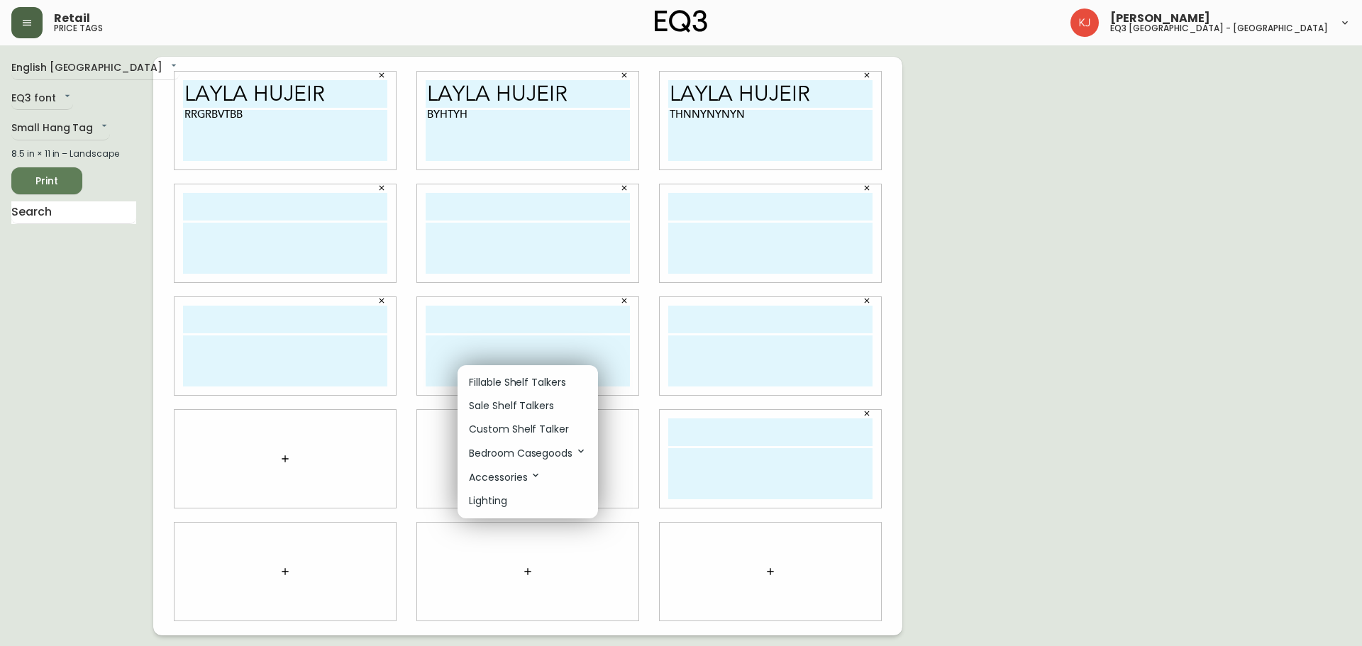
click at [525, 425] on p "Custom Shelf Talker" at bounding box center [519, 429] width 100 height 15
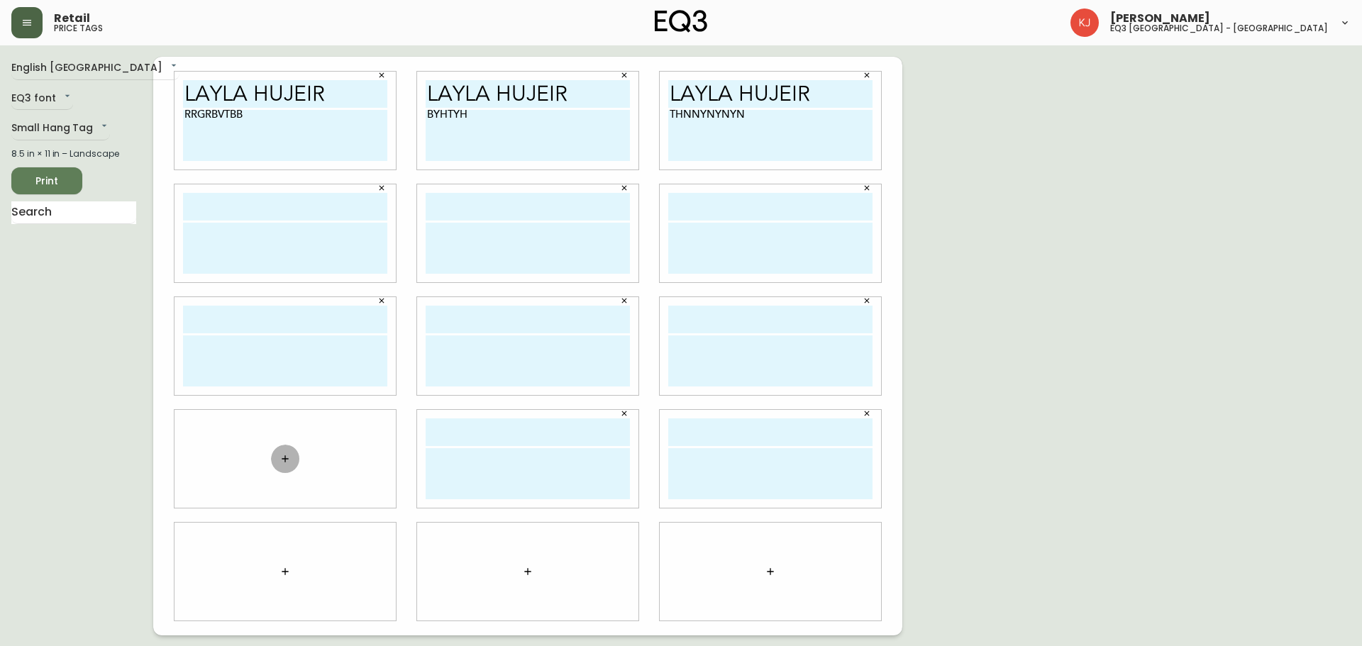
click at [282, 459] on icon "button" at bounding box center [284, 458] width 11 height 11
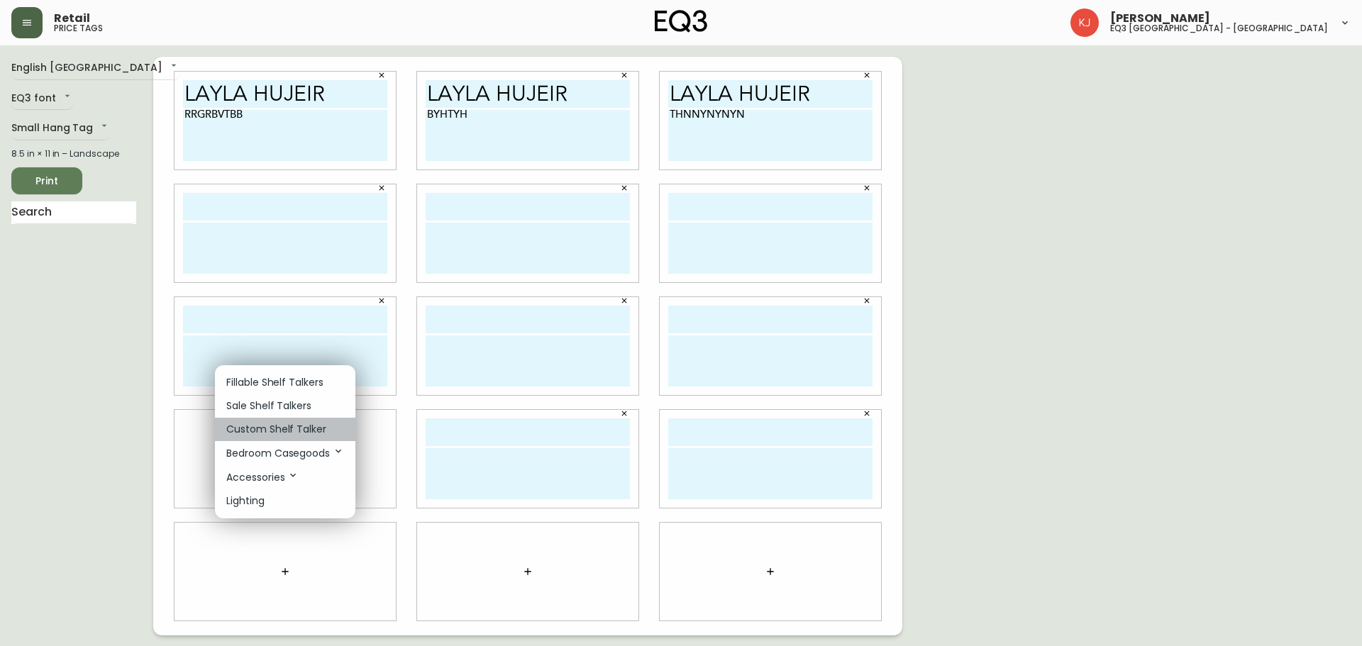
click at [294, 428] on p "Custom Shelf Talker" at bounding box center [276, 429] width 100 height 15
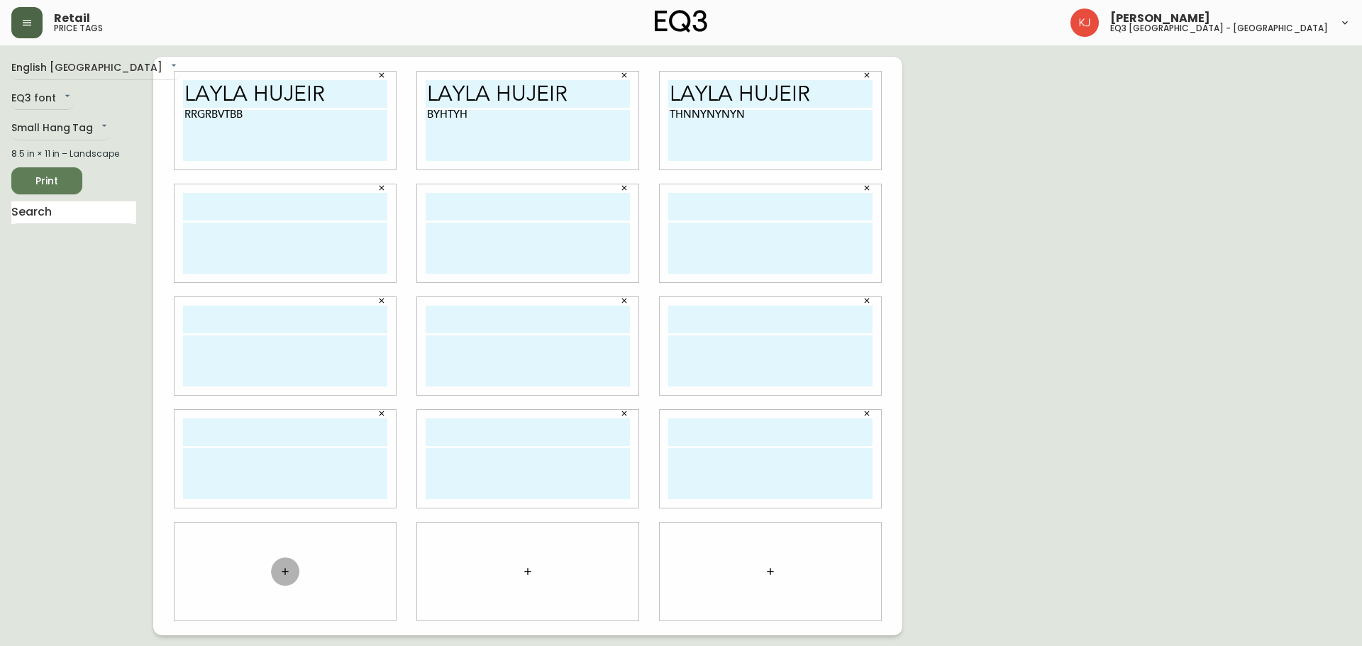
click at [287, 572] on icon "button" at bounding box center [285, 571] width 6 height 6
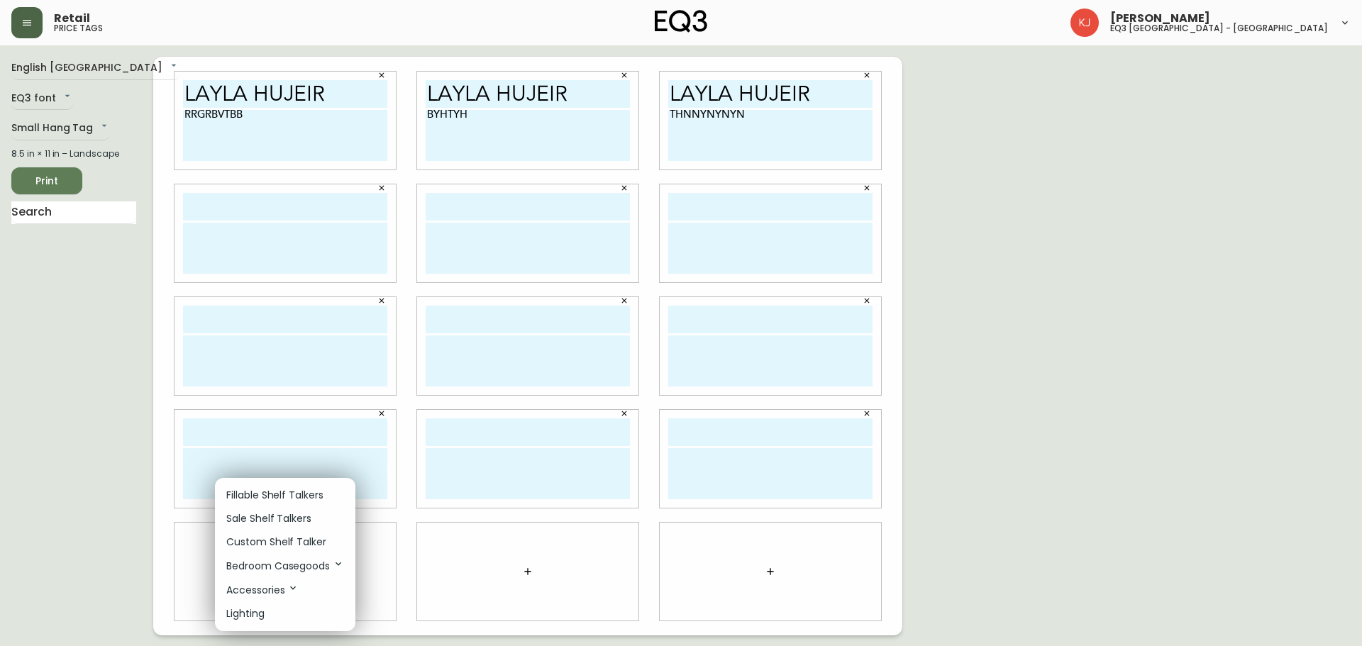
click at [296, 541] on p "Custom Shelf Talker" at bounding box center [276, 542] width 100 height 15
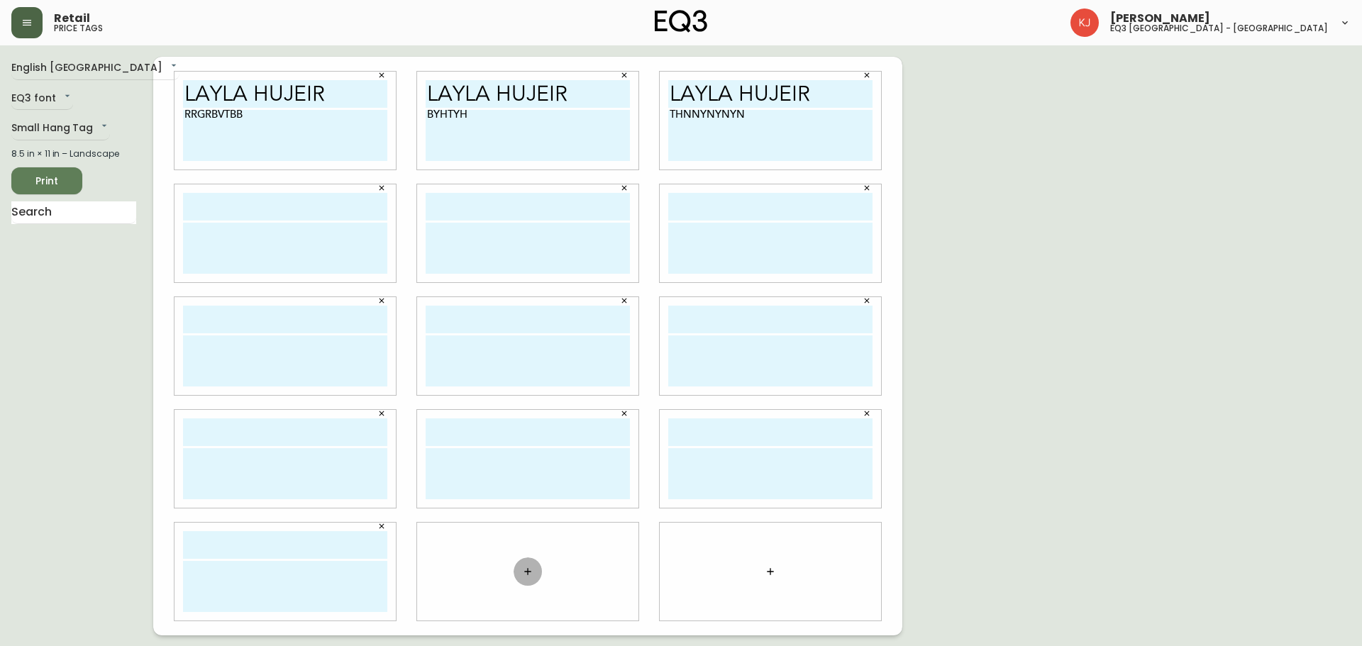
click at [523, 569] on icon "button" at bounding box center [527, 571] width 11 height 11
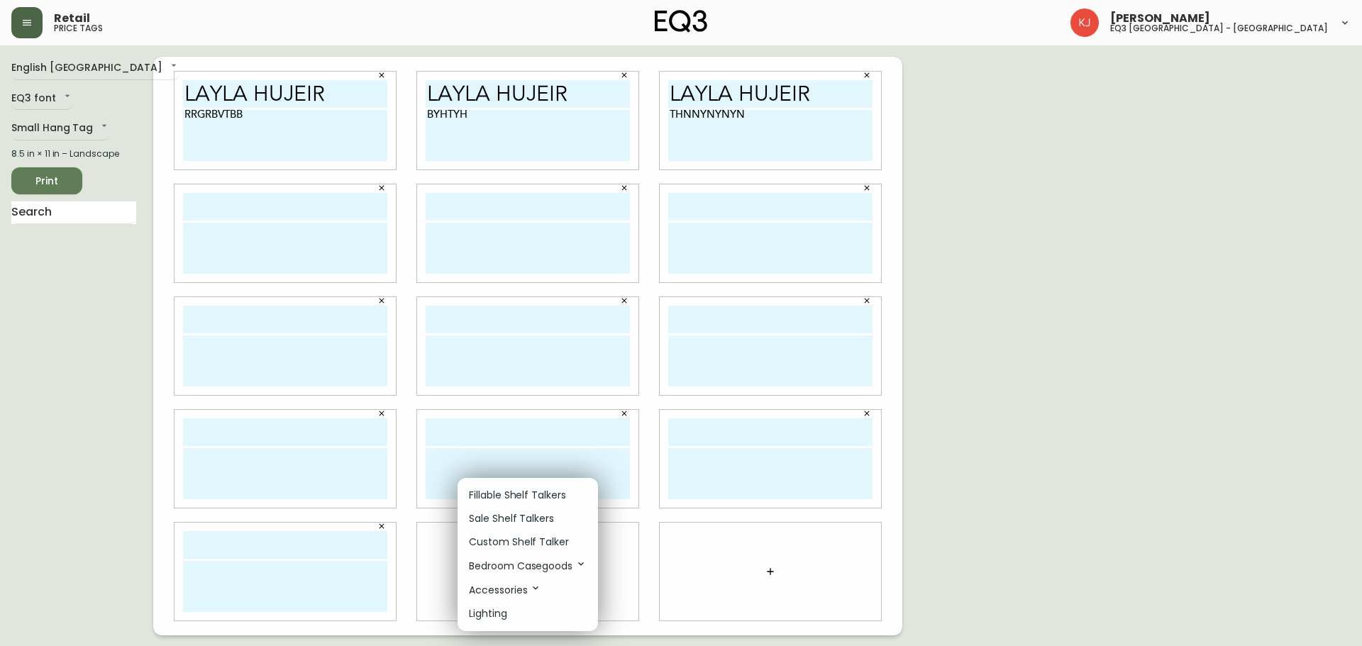
click at [525, 541] on p "Custom Shelf Talker" at bounding box center [519, 542] width 100 height 15
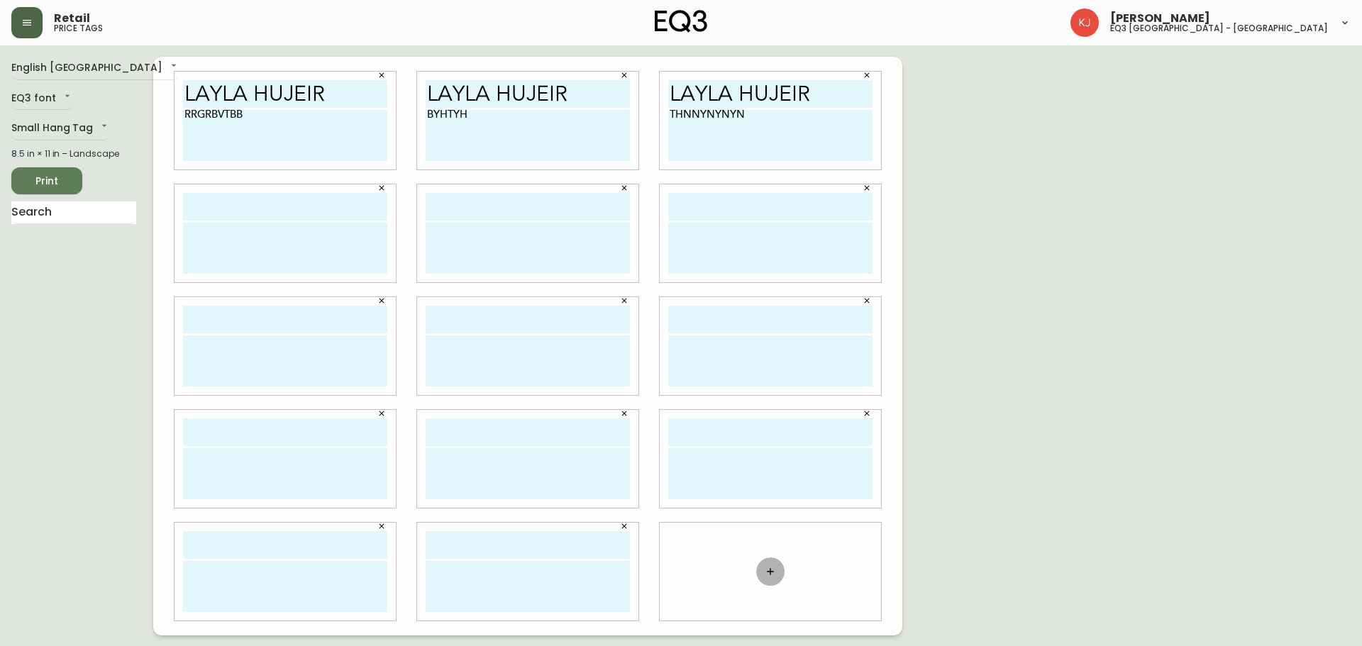
click at [770, 568] on icon "button" at bounding box center [770, 571] width 11 height 11
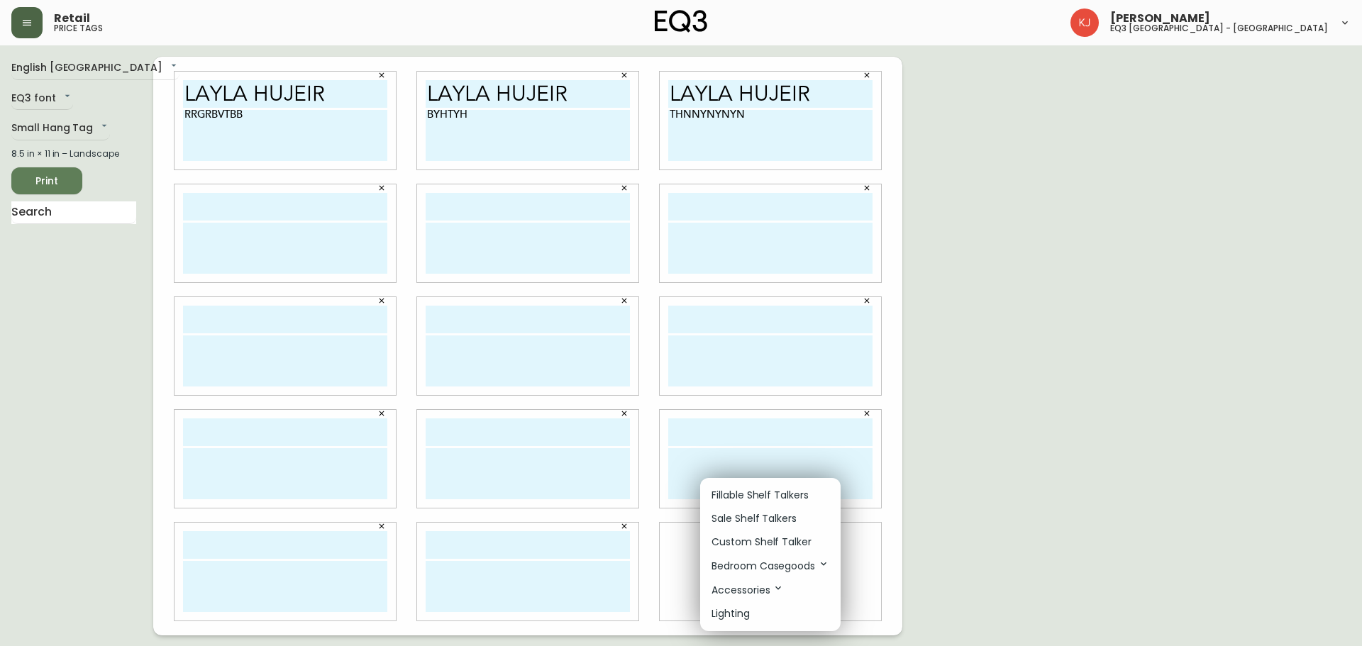
click at [762, 542] on p "Custom Shelf Talker" at bounding box center [761, 542] width 100 height 15
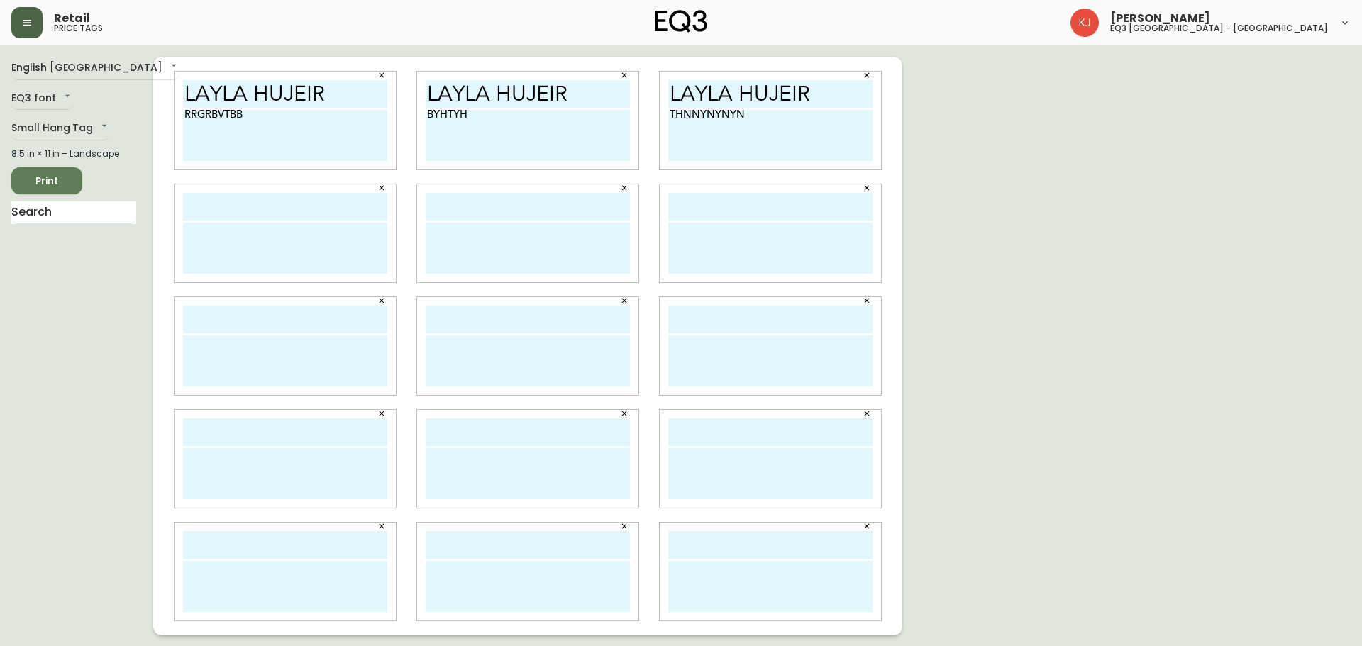
click at [286, 210] on input "text" at bounding box center [285, 207] width 204 height 28
paste input "LAYLA HUJEIR"
type input "LAYLA HUJEIR"
click at [475, 214] on input "text" at bounding box center [528, 207] width 204 height 28
paste input "LAYLA HUJEIR"
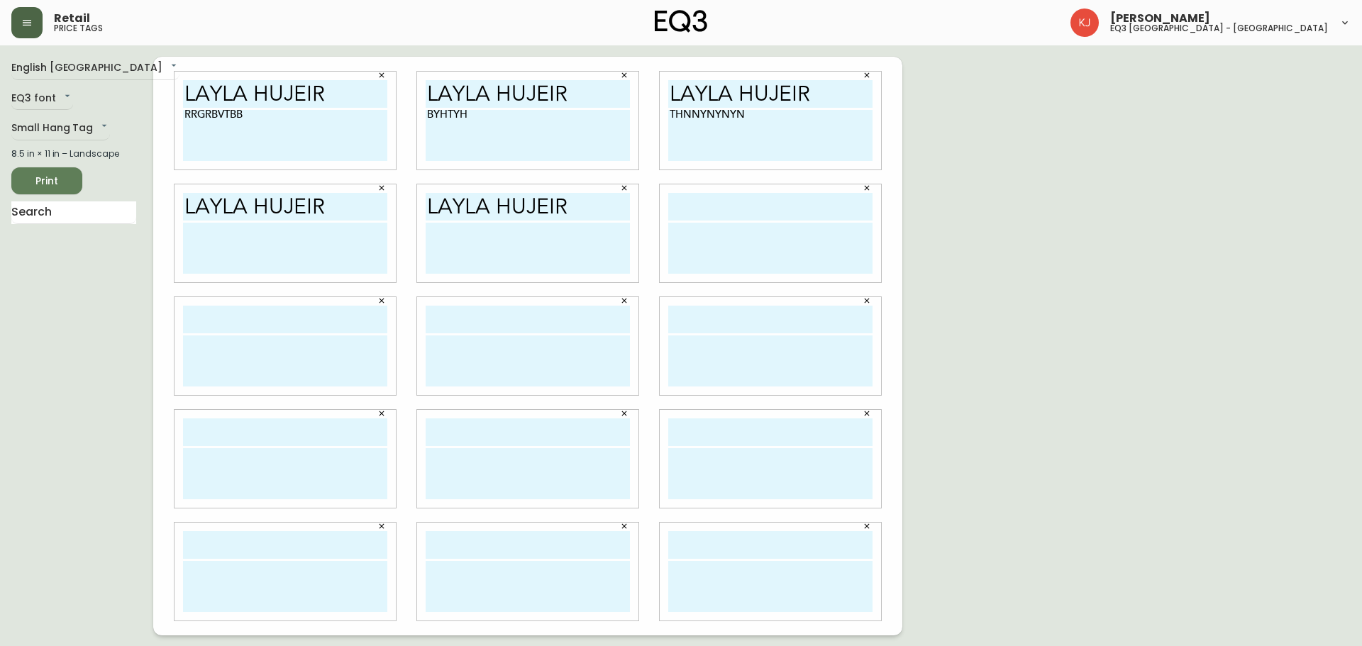
type input "LAYLA HUJEIR"
click at [699, 220] on div at bounding box center [770, 233] width 221 height 98
click at [699, 213] on input "text" at bounding box center [770, 207] width 204 height 28
paste input "LAYLA HUJEIR"
type input "LAYLA HUJEIR"
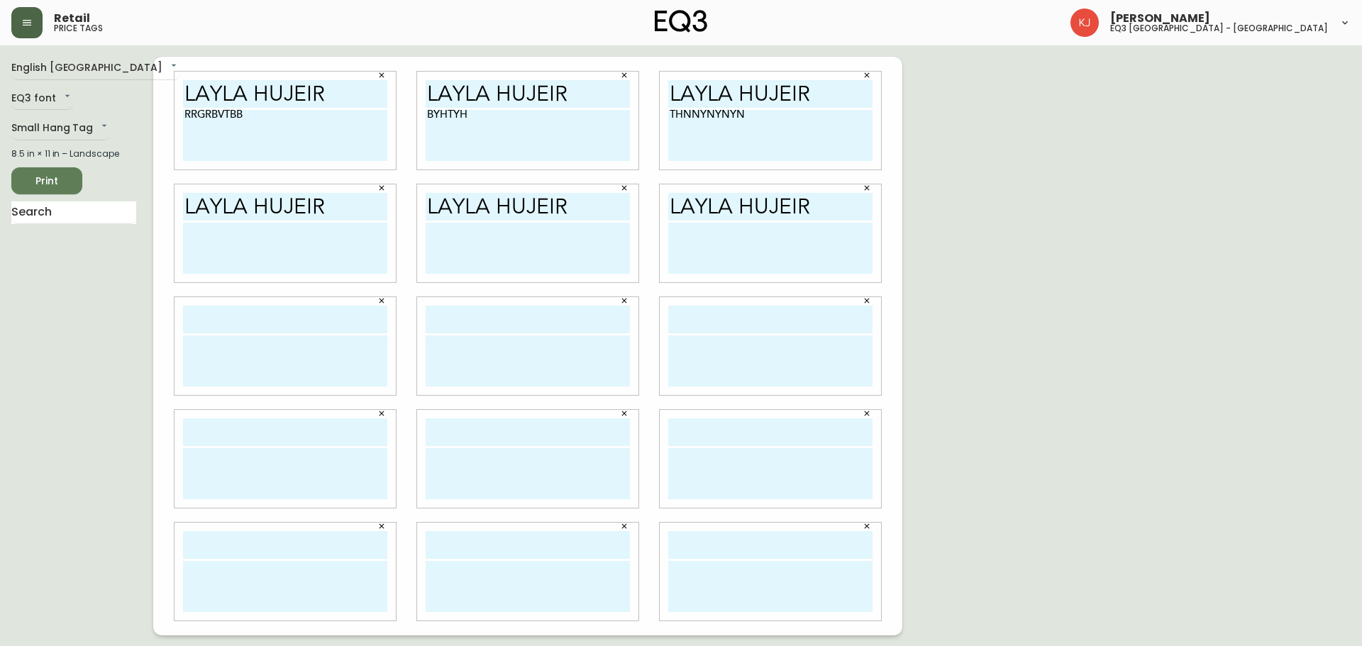
click at [242, 316] on input "text" at bounding box center [285, 320] width 204 height 28
paste input "LAYLA HUJEIR"
type input "LAYLA HUJEIR"
click at [450, 317] on input "text" at bounding box center [528, 320] width 204 height 28
paste input "LAYLA HUJEIR"
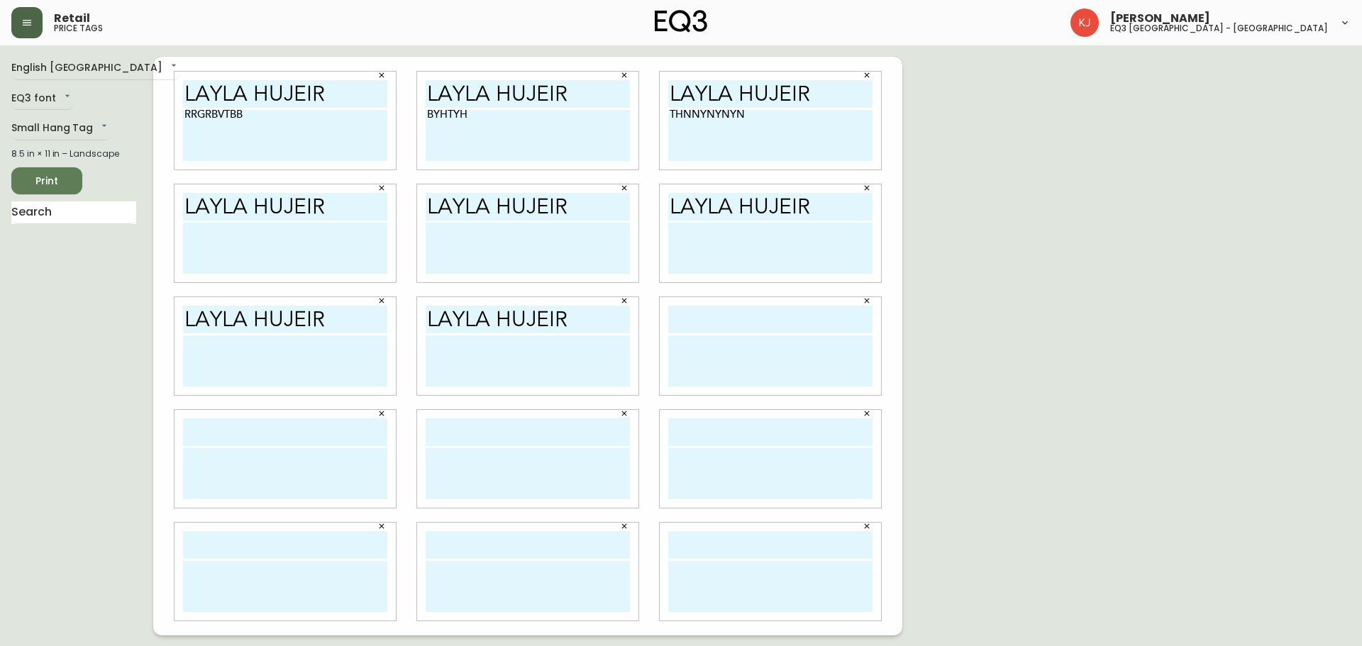
type input "LAYLA HUJEIR"
click at [672, 321] on input "text" at bounding box center [770, 320] width 204 height 28
paste input "LAYLA HUJEIR"
type input "LAYLA HUJEIR"
click at [234, 429] on input "text" at bounding box center [285, 432] width 204 height 28
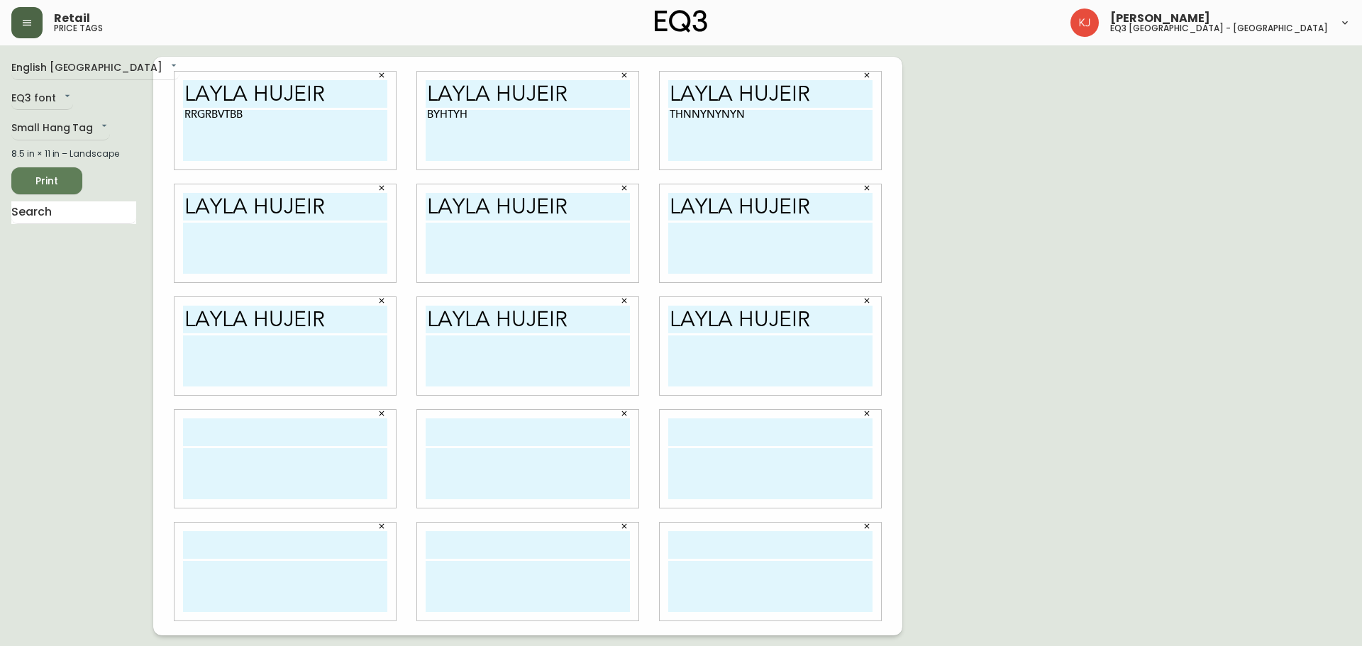
paste input "LAYLA HUJEIR"
type input "LAYLA HUJEIR"
click at [482, 428] on input "text" at bounding box center [528, 432] width 204 height 28
paste input "LAYLA HUJEIR"
type input "LAYLA HUJEIR"
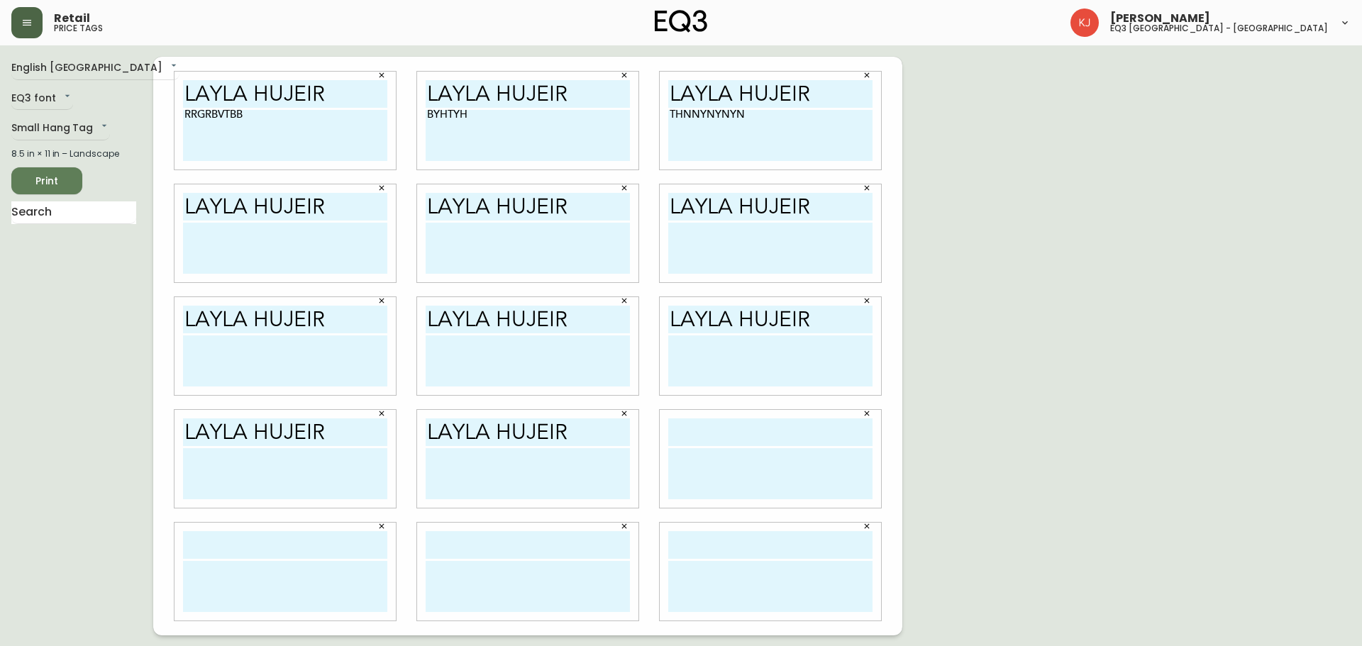
click at [724, 437] on input "text" at bounding box center [770, 432] width 204 height 28
paste input "LAYLA HUJEIR"
type input "LAYLA HUJEIR"
click at [228, 548] on input "text" at bounding box center [285, 545] width 204 height 28
paste input "LAYLA HUJEIR"
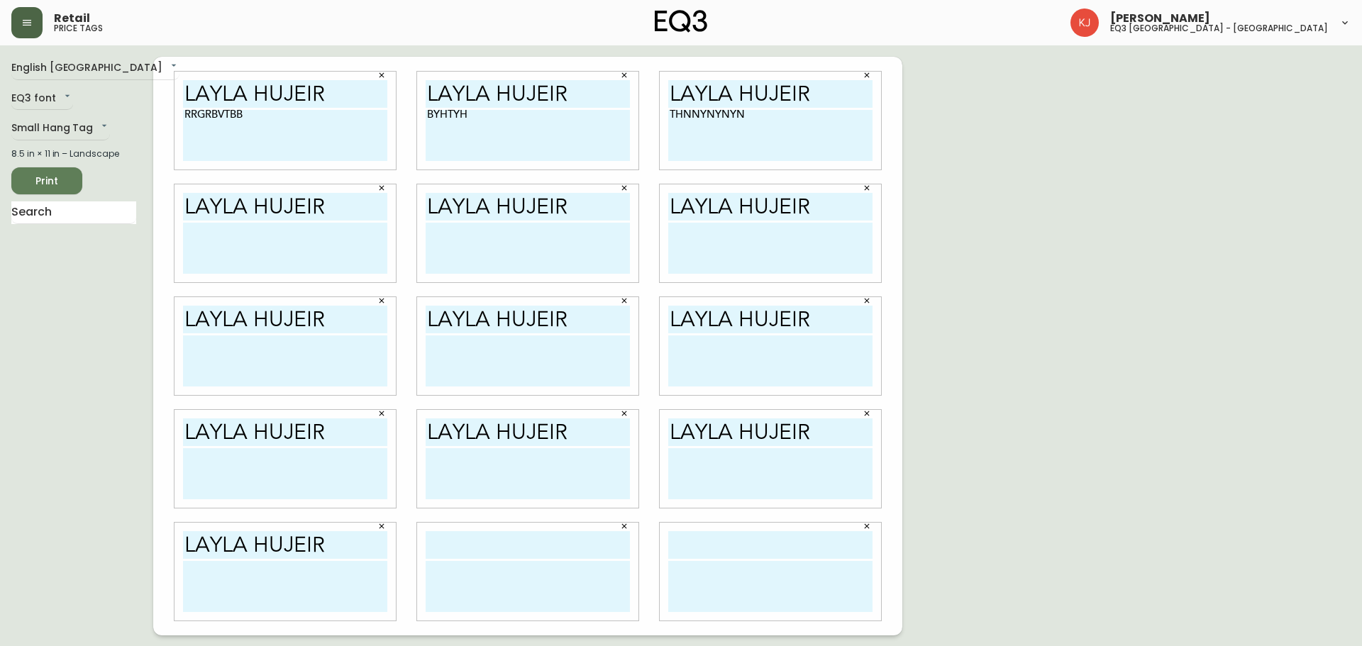
type input "LAYLA HUJEIR"
click at [462, 543] on input "text" at bounding box center [528, 545] width 204 height 28
paste input "LAYLA HUJEIR"
type input "LAYLA HUJEIR"
click at [722, 547] on input "text" at bounding box center [770, 545] width 204 height 28
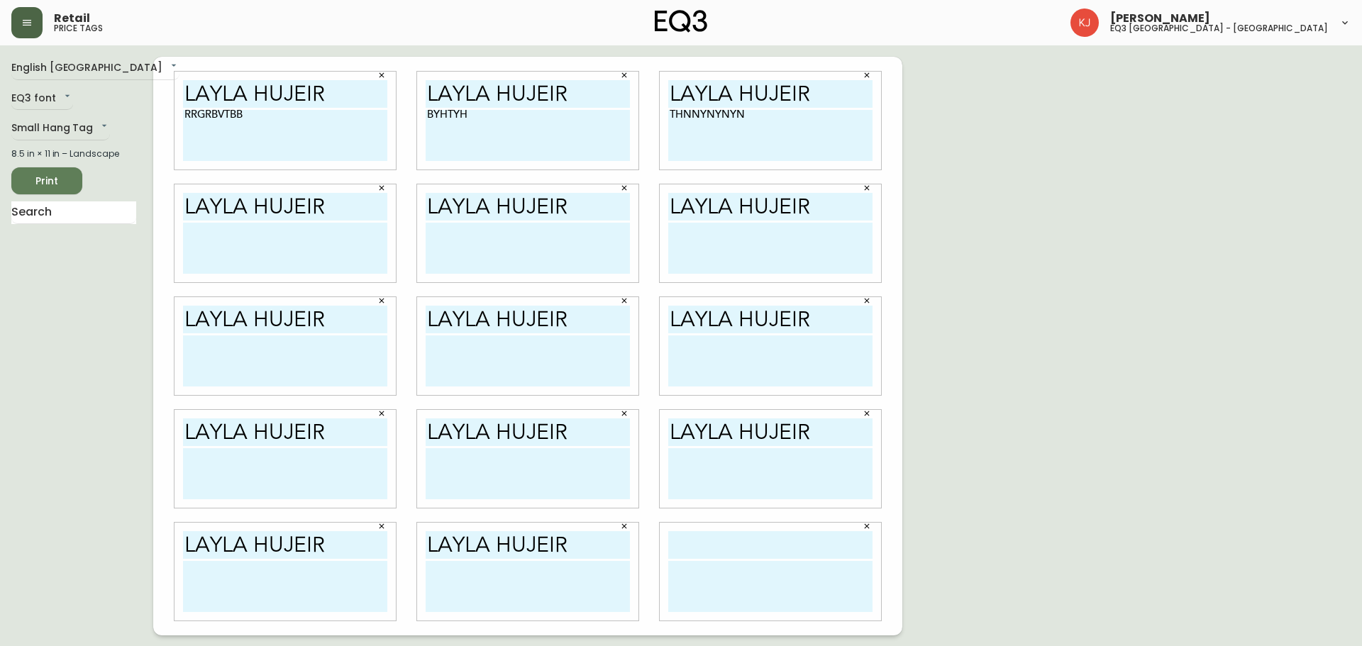
paste input "LAYLA HUJEIR"
type input "LAYLA HUJEIR"
click at [333, 123] on textarea "RRGRBVTBB" at bounding box center [285, 135] width 204 height 51
drag, startPoint x: 319, startPoint y: 126, endPoint x: 167, endPoint y: 121, distance: 151.9
click at [167, 121] on div "LAYLA HUJEIR RRGRBVTBB" at bounding box center [285, 121] width 243 height 113
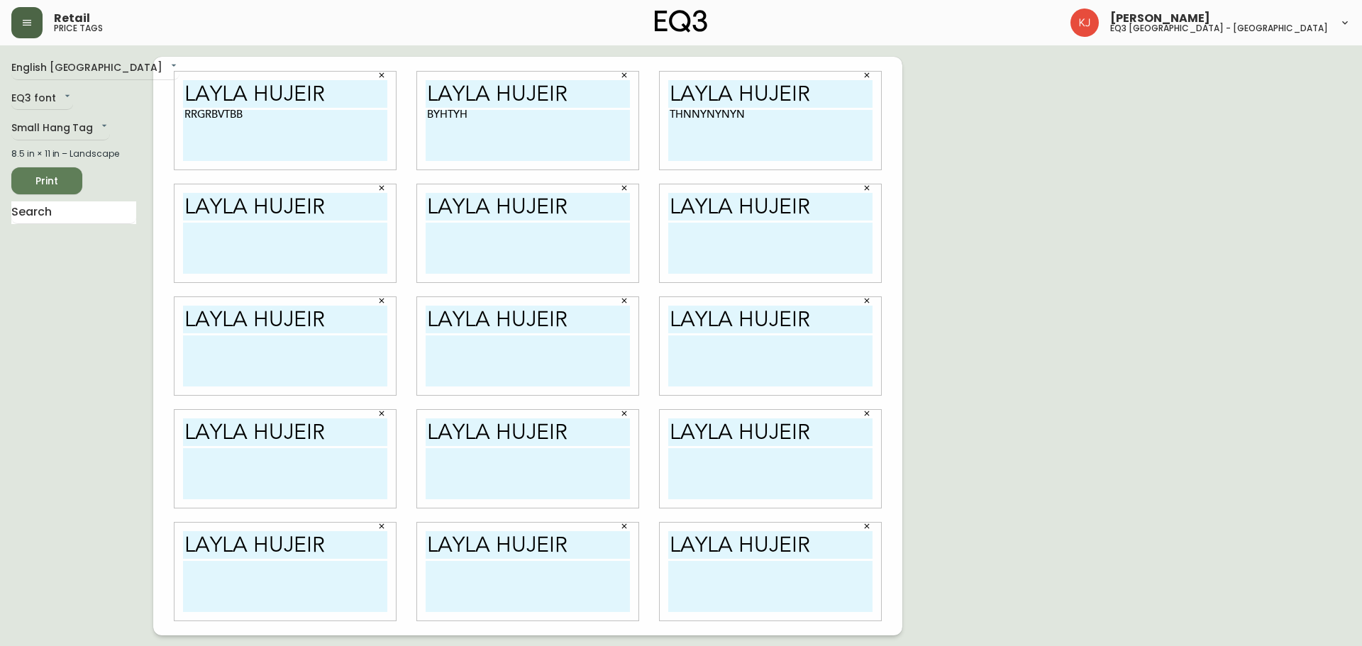
type textarea "c"
drag, startPoint x: 301, startPoint y: 152, endPoint x: 168, endPoint y: 105, distance: 141.3
click at [168, 105] on div "LAYLA HUJEIR Consultante en Design [EMAIL_ADDRESS][DOMAIN_NAME]" at bounding box center [285, 121] width 243 height 113
type textarea "Consultante en Design [EMAIL_ADDRESS][DOMAIN_NAME]"
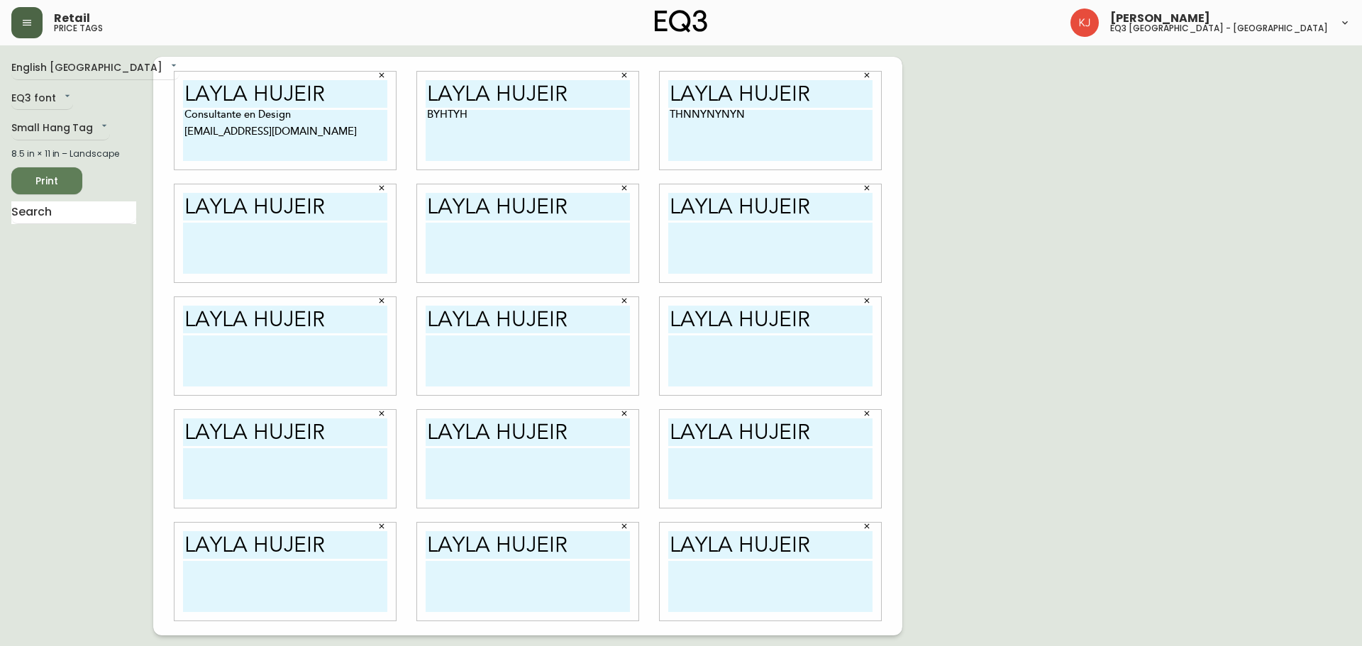
drag, startPoint x: 579, startPoint y: 123, endPoint x: 414, endPoint y: 109, distance: 165.1
click at [414, 109] on div "LAYLA HUJEIR BYHTYH" at bounding box center [527, 121] width 243 height 113
paste textarea "Consultante en Design [EMAIL_ADDRESS][DOMAIN_NAME]"
type textarea "Consultante en Design [EMAIL_ADDRESS][DOMAIN_NAME]"
drag, startPoint x: 755, startPoint y: 118, endPoint x: 660, endPoint y: 115, distance: 95.8
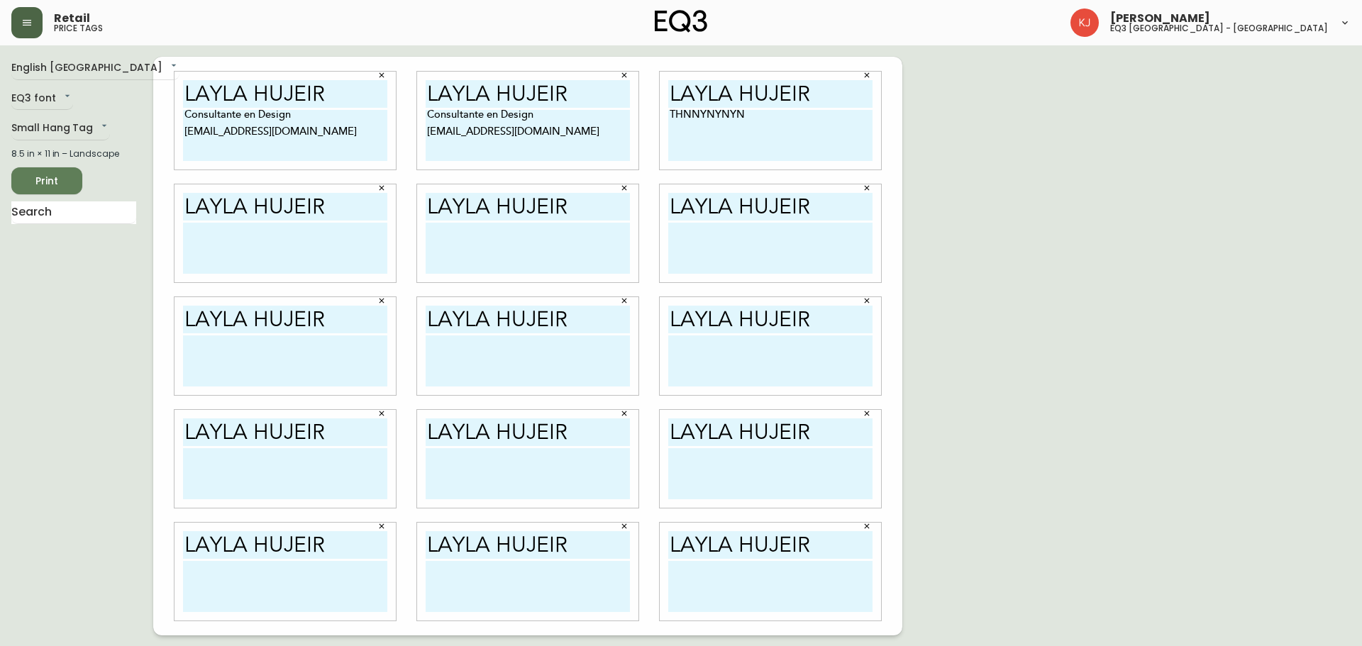
click at [660, 115] on div "LAYLA HUJEIR THNNYNYNYN" at bounding box center [770, 121] width 221 height 98
paste textarea "Consultante en Design [EMAIL_ADDRESS][DOMAIN_NAME]"
type textarea "Consultante en Design [EMAIL_ADDRESS][DOMAIN_NAME]"
click at [193, 241] on textarea at bounding box center [285, 248] width 204 height 51
paste textarea "Consultante en Design [EMAIL_ADDRESS][DOMAIN_NAME]"
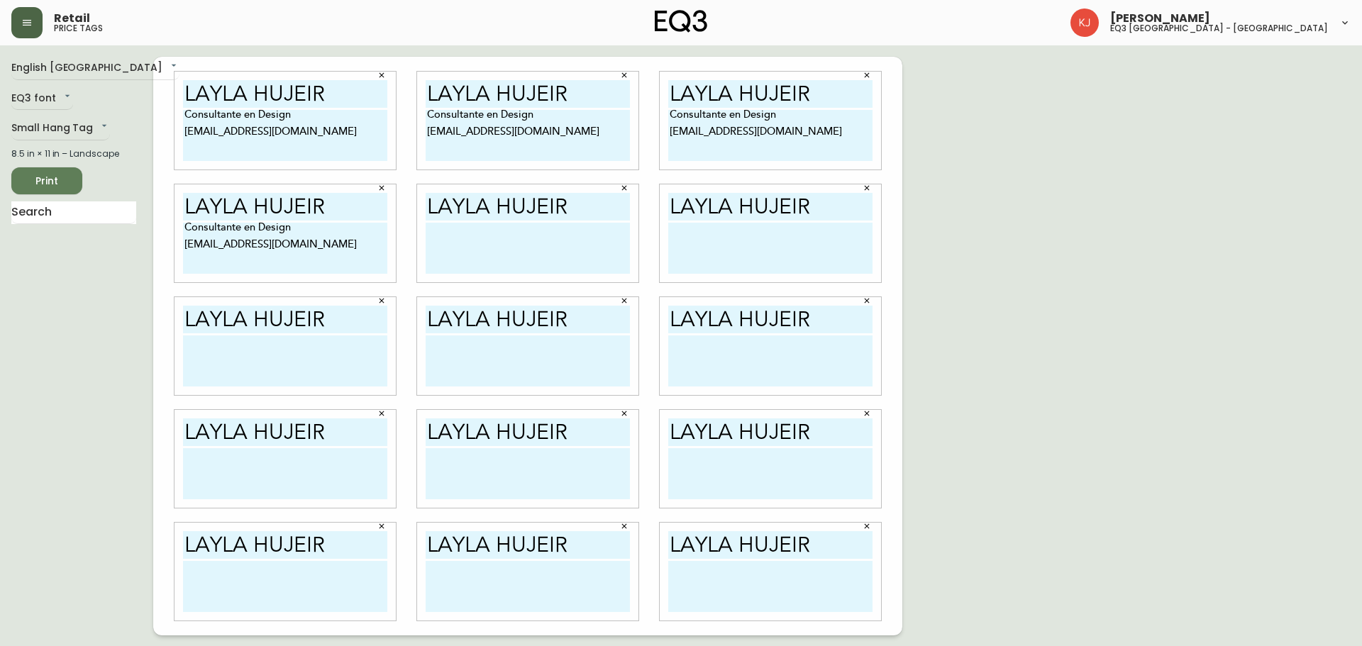
type textarea "Consultante en Design [EMAIL_ADDRESS][DOMAIN_NAME]"
click at [470, 240] on textarea at bounding box center [528, 248] width 204 height 51
paste textarea "Consultante en Design [EMAIL_ADDRESS][DOMAIN_NAME]"
type textarea "Consultante en Design [EMAIL_ADDRESS][DOMAIN_NAME]"
click at [719, 243] on textarea at bounding box center [770, 248] width 204 height 51
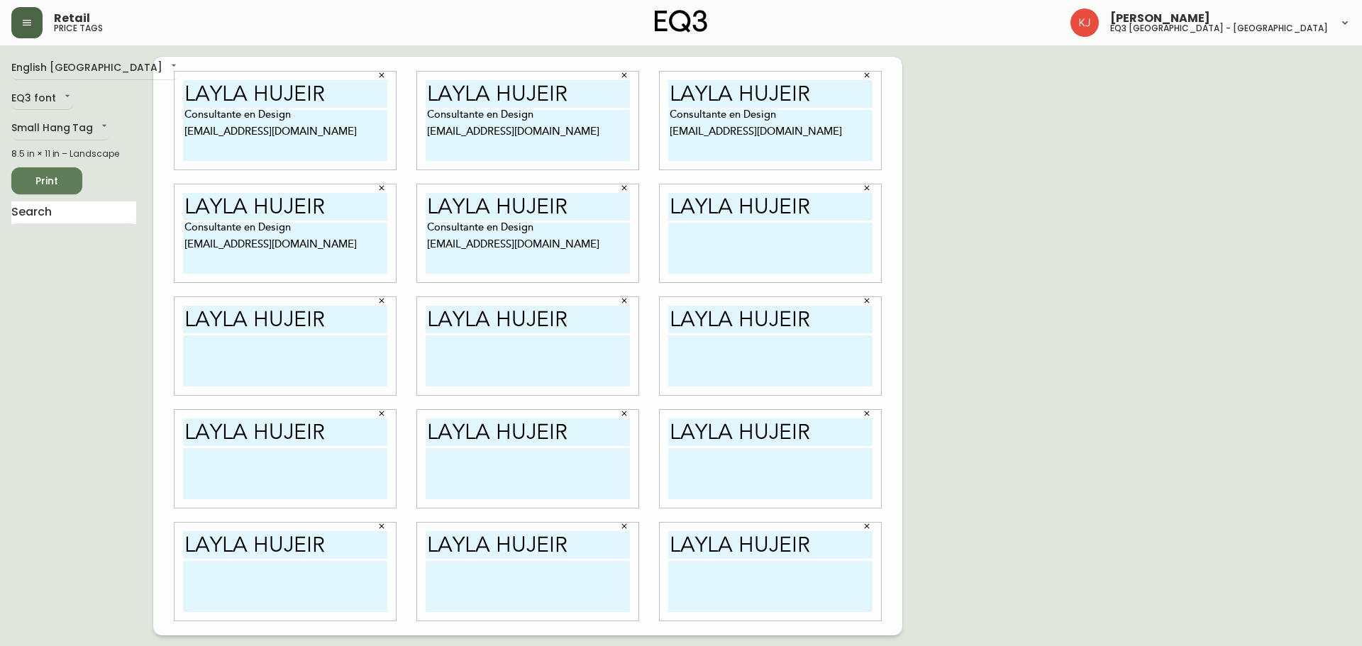
paste textarea "Consultante en Design [EMAIL_ADDRESS][DOMAIN_NAME]"
type textarea "Consultante en Design [EMAIL_ADDRESS][DOMAIN_NAME]"
click at [240, 360] on textarea at bounding box center [285, 360] width 204 height 51
paste textarea "Consultante en Design [EMAIL_ADDRESS][DOMAIN_NAME]"
type textarea "Consultante en Design [EMAIL_ADDRESS][DOMAIN_NAME]"
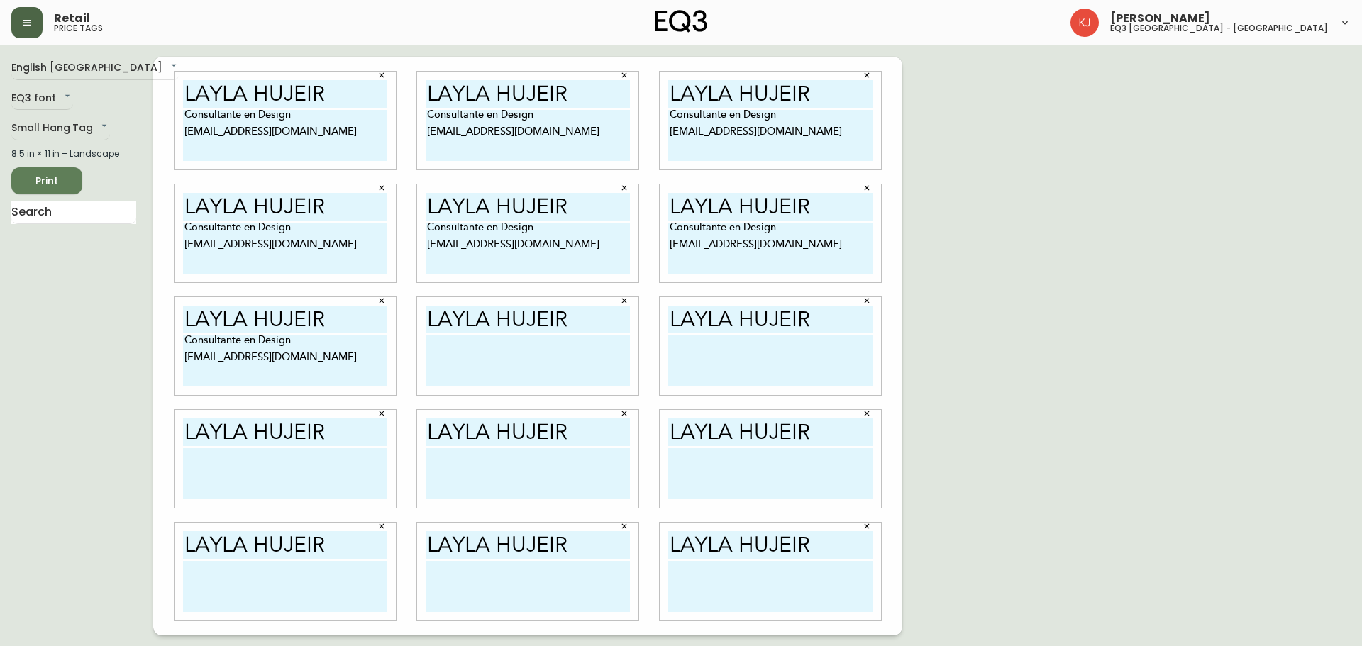
click at [463, 358] on textarea at bounding box center [528, 360] width 204 height 51
paste textarea "Consultante en Design [EMAIL_ADDRESS][DOMAIN_NAME]"
type textarea "Consultante en Design [EMAIL_ADDRESS][DOMAIN_NAME]"
click at [685, 365] on textarea at bounding box center [770, 360] width 204 height 51
paste textarea "Consultante en Design [EMAIL_ADDRESS][DOMAIN_NAME]"
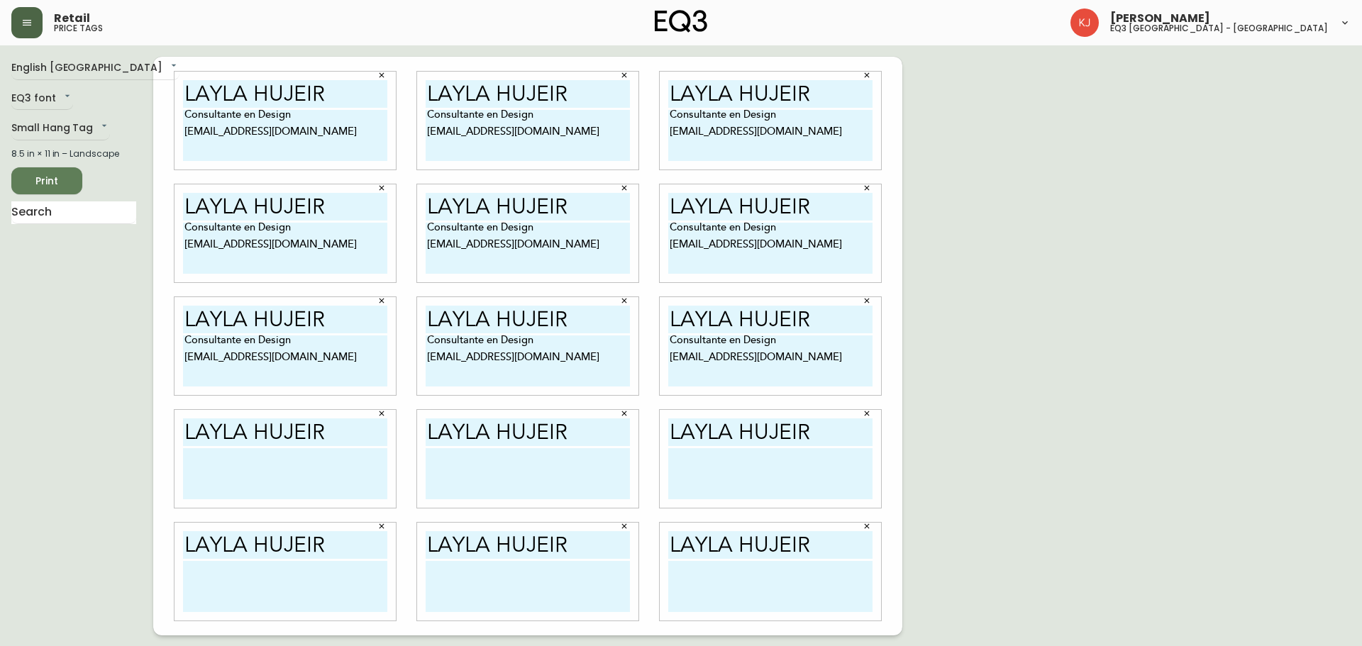
type textarea "Consultante en Design [EMAIL_ADDRESS][DOMAIN_NAME]"
click at [195, 458] on textarea at bounding box center [285, 473] width 204 height 51
paste textarea "Consultante en Design [EMAIL_ADDRESS][DOMAIN_NAME]"
type textarea "Consultante en Design [EMAIL_ADDRESS][DOMAIN_NAME]"
click at [447, 462] on textarea at bounding box center [528, 473] width 204 height 51
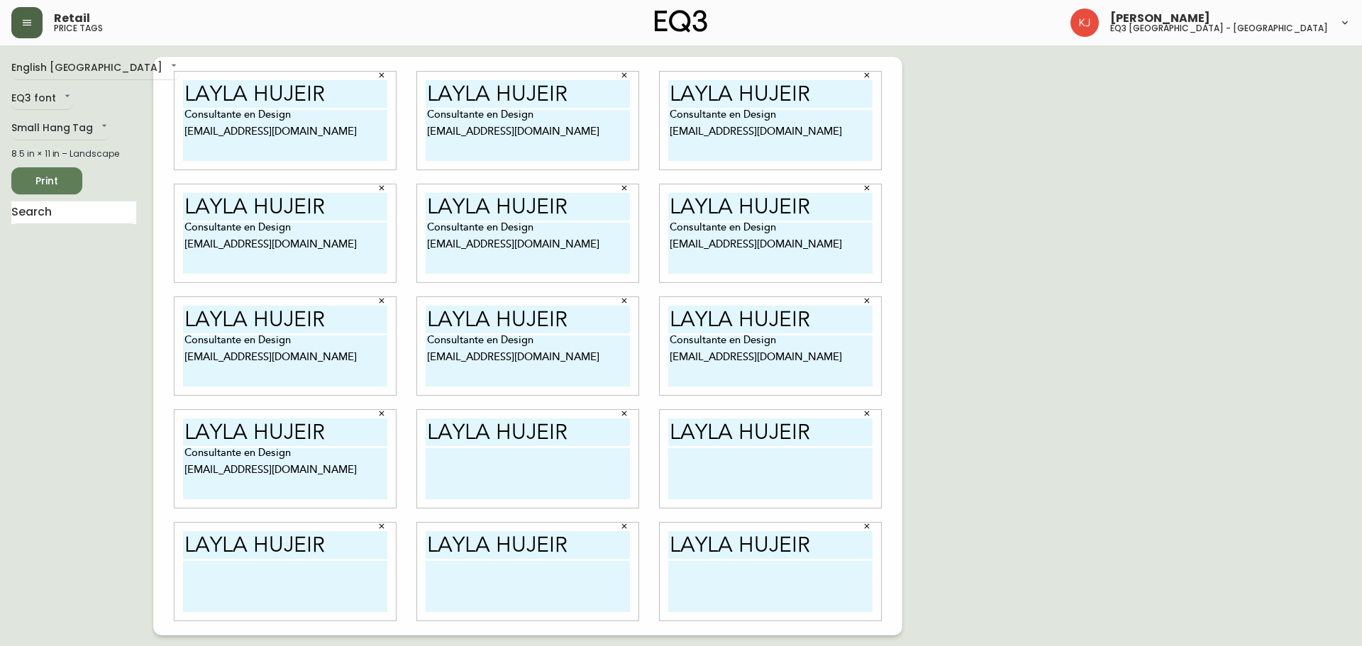
paste textarea "Consultante en Design [EMAIL_ADDRESS][DOMAIN_NAME]"
type textarea "Consultante en Design [EMAIL_ADDRESS][DOMAIN_NAME]"
click at [781, 468] on textarea at bounding box center [770, 473] width 204 height 51
paste textarea "Consultante en Design [EMAIL_ADDRESS][DOMAIN_NAME]"
type textarea "Consultante en Design [EMAIL_ADDRESS][DOMAIN_NAME]"
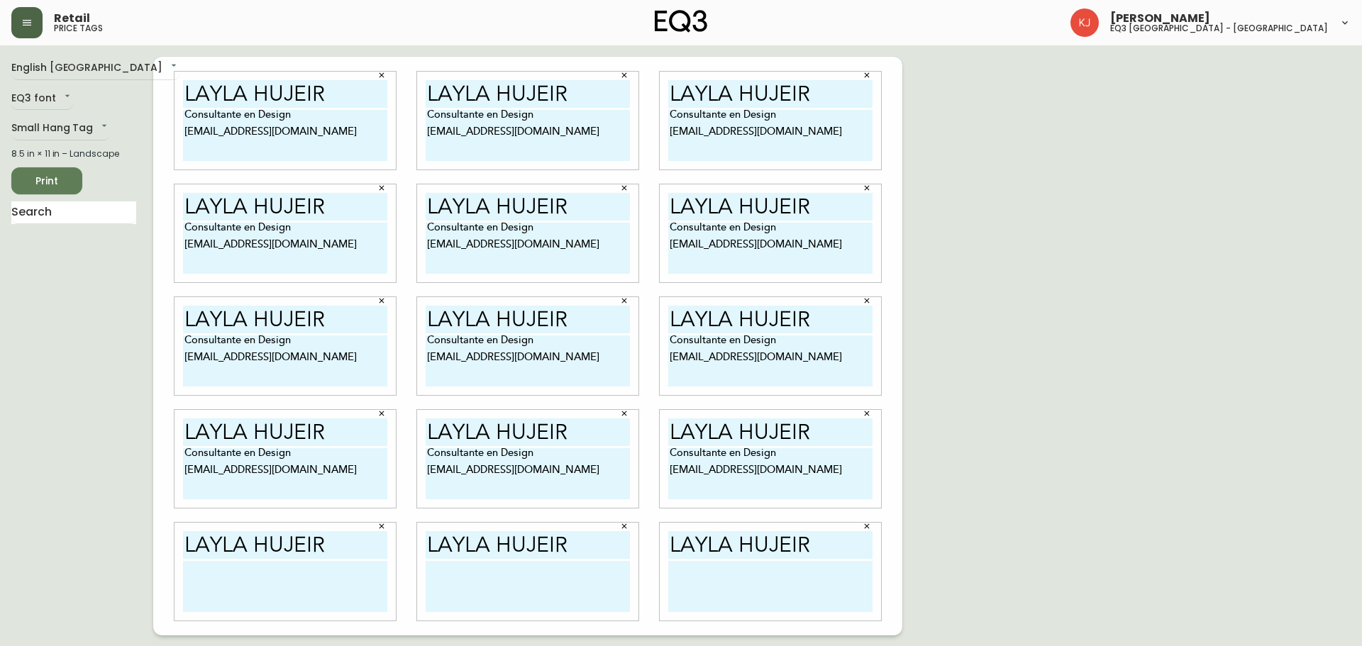
click at [259, 569] on textarea at bounding box center [285, 586] width 204 height 51
paste textarea "Consultante en Design [EMAIL_ADDRESS][DOMAIN_NAME]"
type textarea "Consultante en Design [EMAIL_ADDRESS][DOMAIN_NAME]"
click at [432, 568] on textarea at bounding box center [528, 586] width 204 height 51
paste textarea "Consultante en Design [EMAIL_ADDRESS][DOMAIN_NAME]"
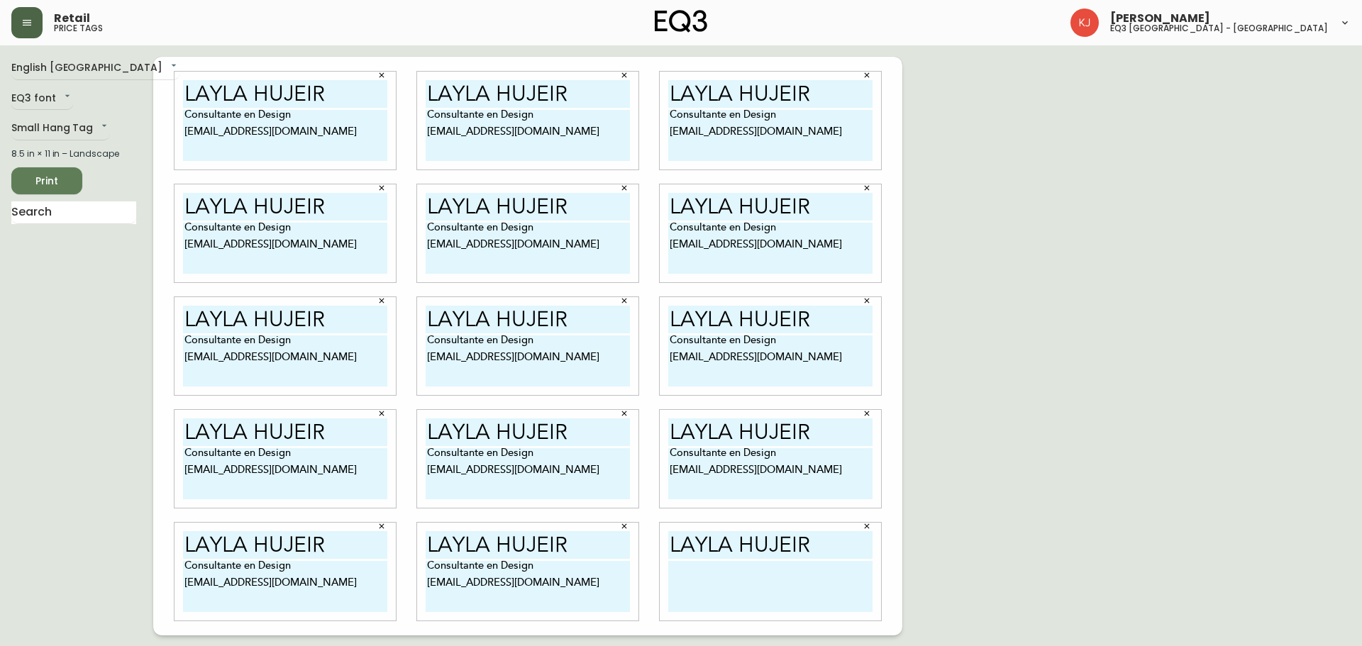
type textarea "Consultante en Design [EMAIL_ADDRESS][DOMAIN_NAME]"
click at [709, 574] on textarea at bounding box center [770, 586] width 204 height 51
paste textarea "Consultante en Design [EMAIL_ADDRESS][DOMAIN_NAME]"
type textarea "Consultante en Design [EMAIL_ADDRESS][DOMAIN_NAME]"
click at [1328, 238] on div "English Canada en_CA EQ3 font EQ3 Small Hang Tag small 8.5 in × 11 in – Landsca…" at bounding box center [680, 346] width 1339 height 579
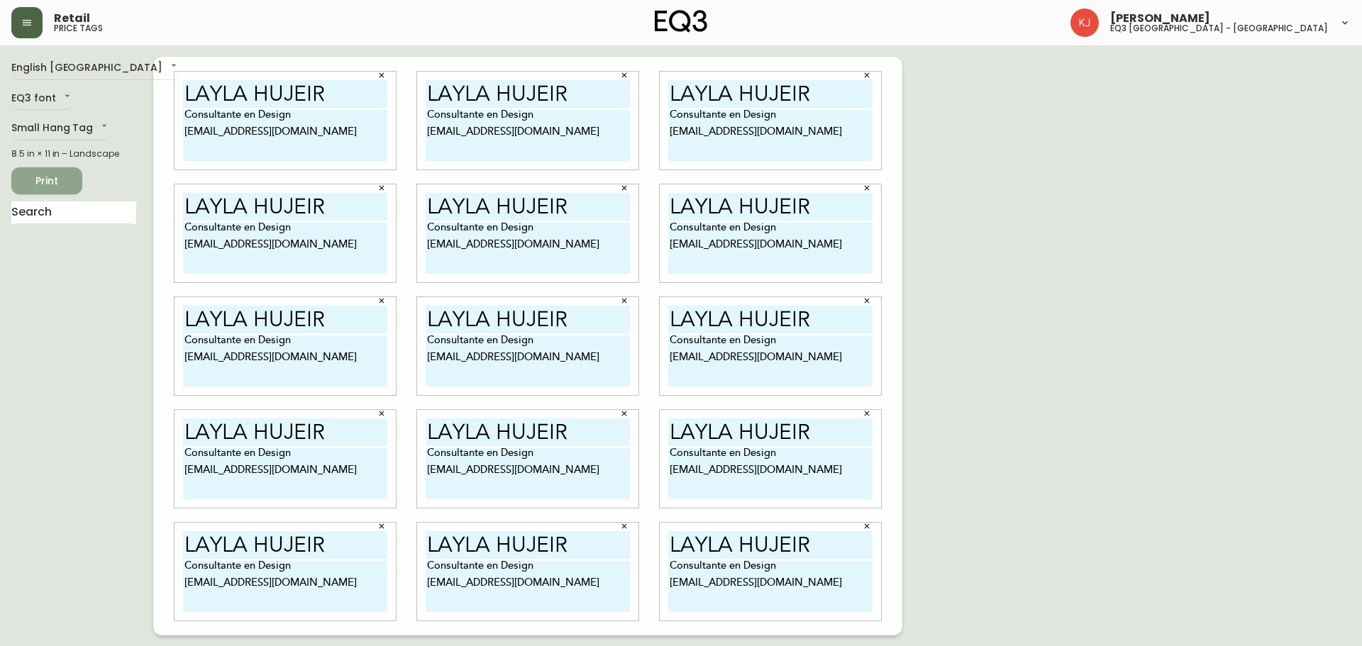
click at [16, 182] on button "Print" at bounding box center [46, 180] width 71 height 27
click at [41, 186] on span "Print" at bounding box center [47, 181] width 48 height 18
click at [21, 13] on button "button" at bounding box center [26, 22] width 31 height 31
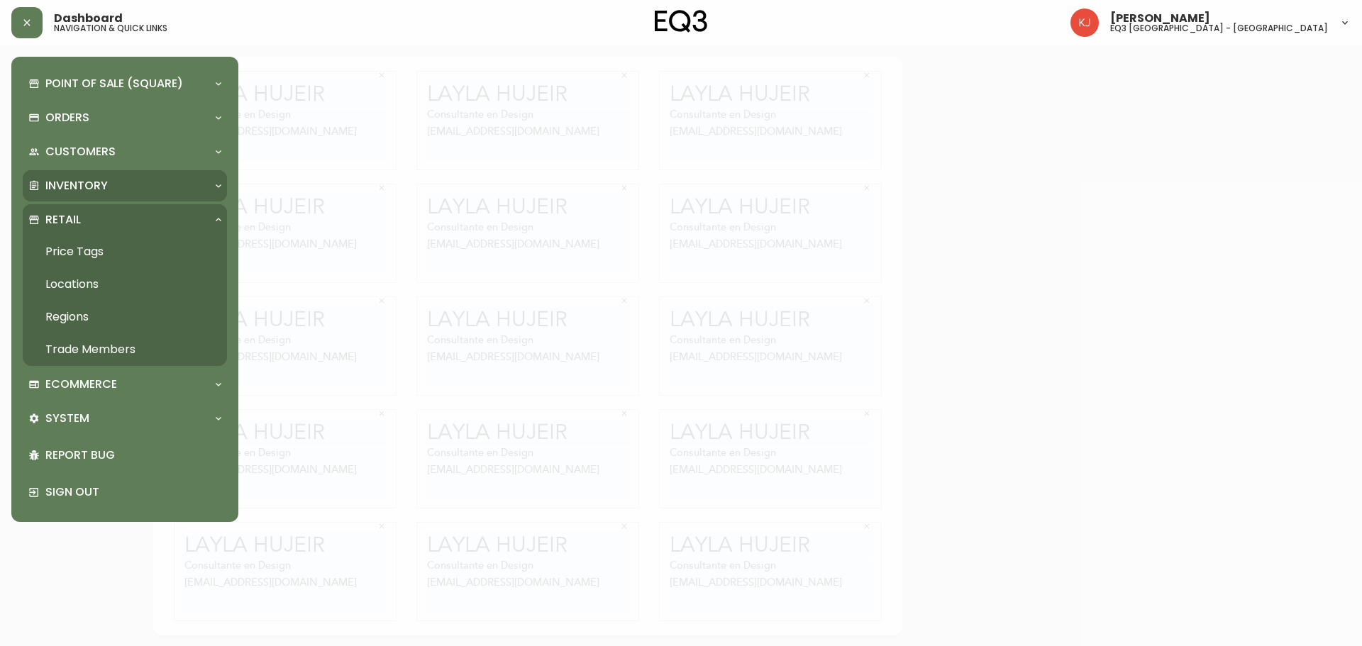
click at [91, 174] on div "Inventory" at bounding box center [125, 185] width 204 height 31
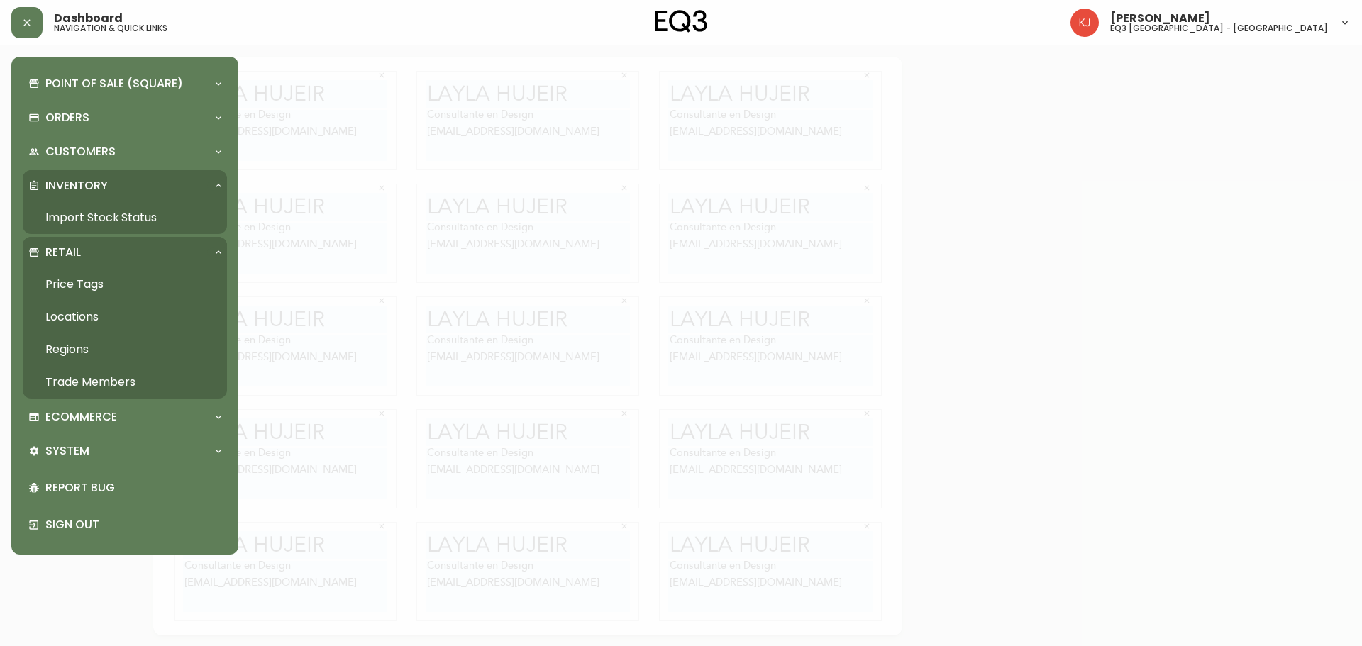
click at [91, 214] on link "Import Stock Status" at bounding box center [125, 217] width 204 height 33
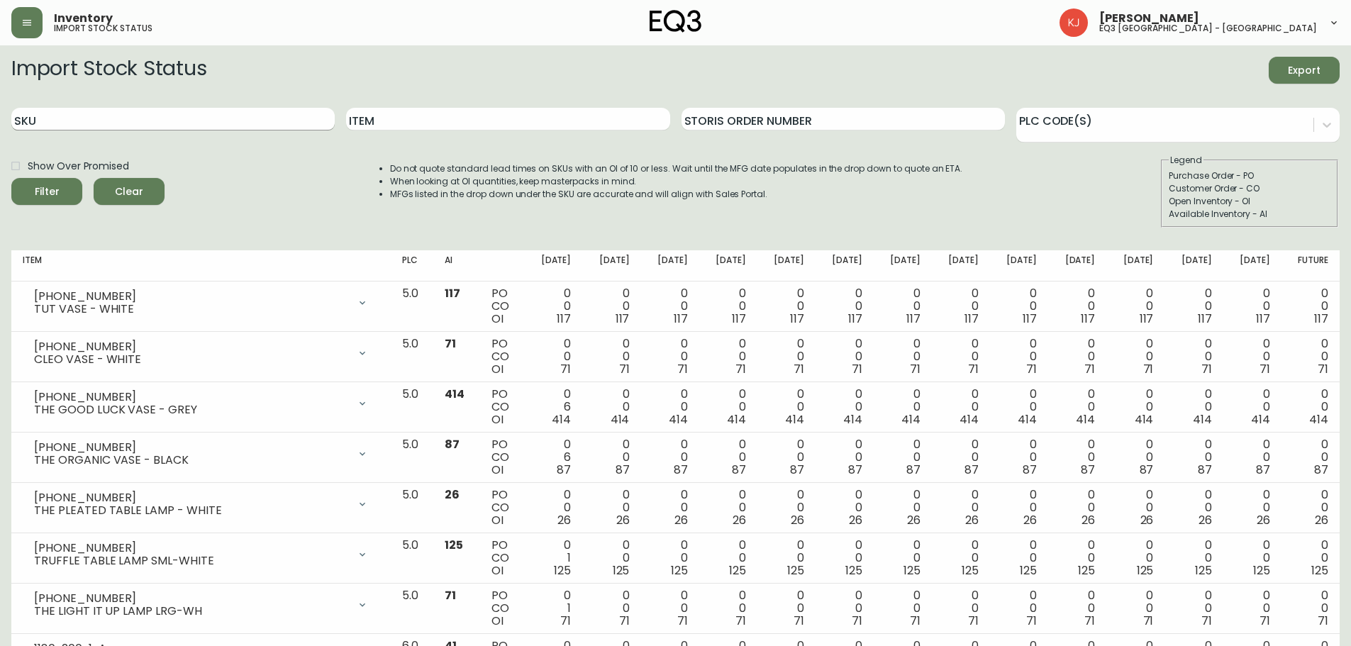
click at [181, 126] on input "SKU" at bounding box center [172, 119] width 323 height 23
paste input "7050-347-16-A"
type input "7050-347-16-A"
click at [11, 178] on button "Filter" at bounding box center [46, 191] width 71 height 27
